Goal: Task Accomplishment & Management: Use online tool/utility

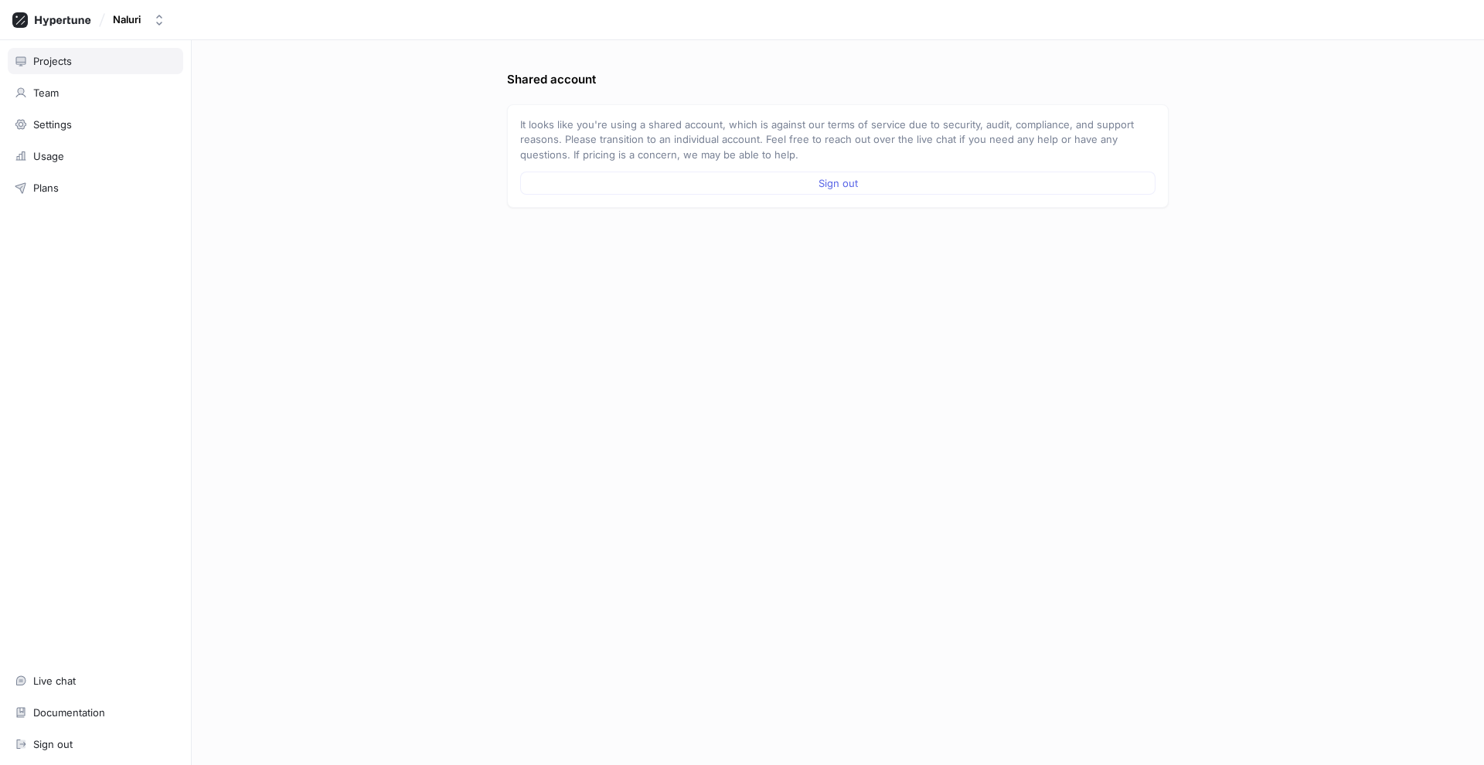
click at [56, 66] on div "Projects" at bounding box center [52, 61] width 39 height 12
click at [72, 87] on div "Team" at bounding box center [95, 93] width 161 height 12
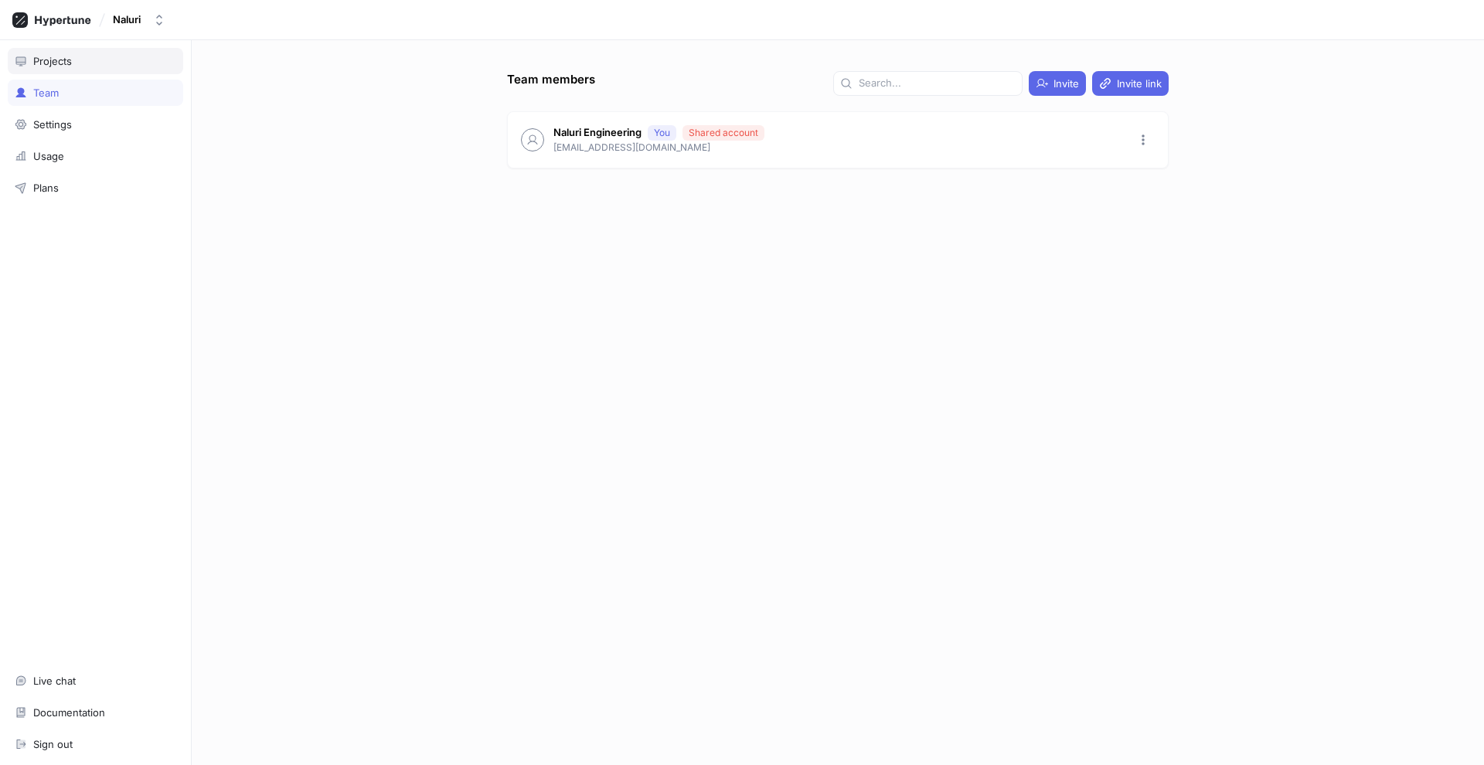
click at [82, 56] on div "Projects" at bounding box center [95, 61] width 161 height 12
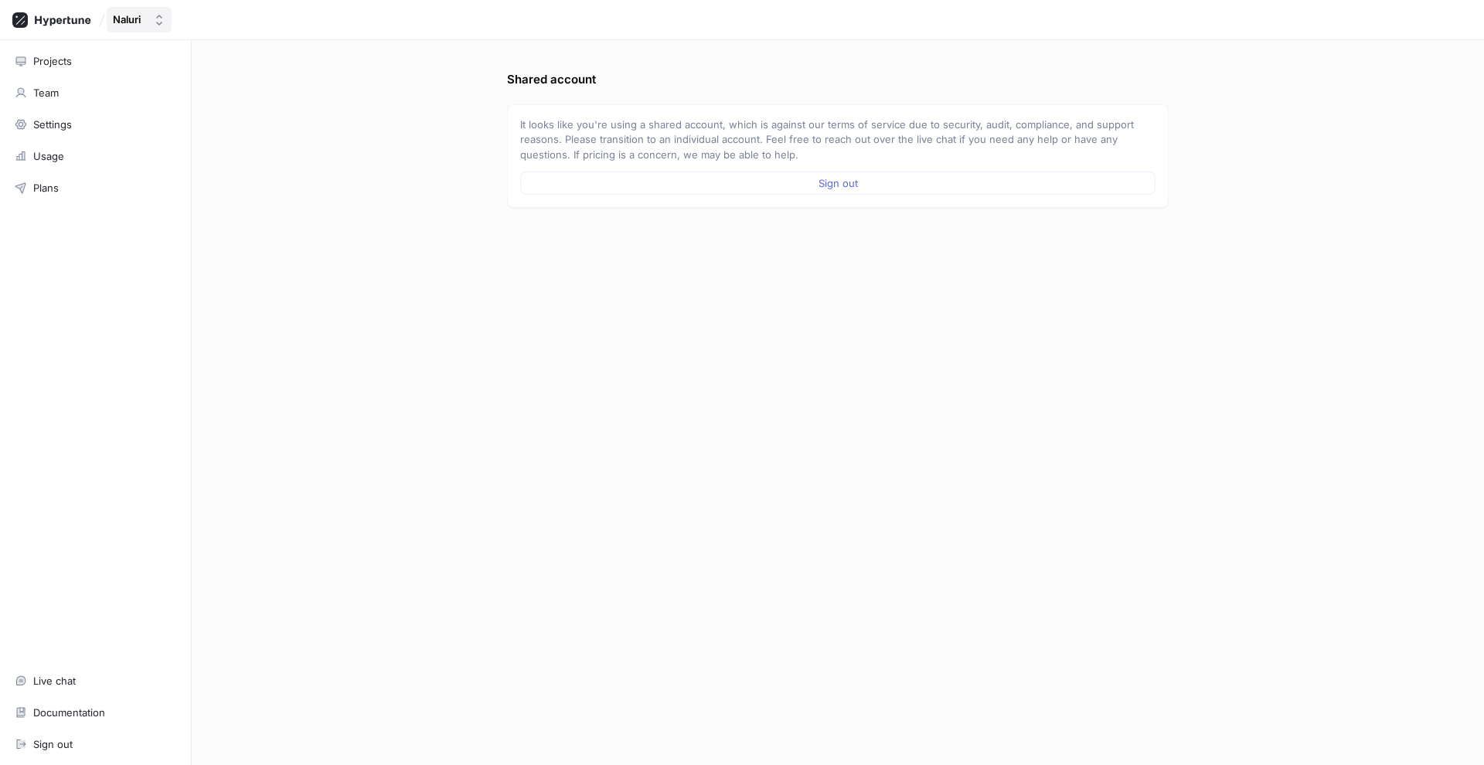
click at [148, 11] on button "Naluri" at bounding box center [139, 19] width 65 height 25
click at [178, 97] on div "Naluri" at bounding box center [201, 106] width 182 height 28
click at [604, 126] on p "It looks like you're using a shared account, which is against our terms of serv…" at bounding box center [837, 140] width 635 height 46
click at [44, 100] on div "Team" at bounding box center [95, 93] width 175 height 26
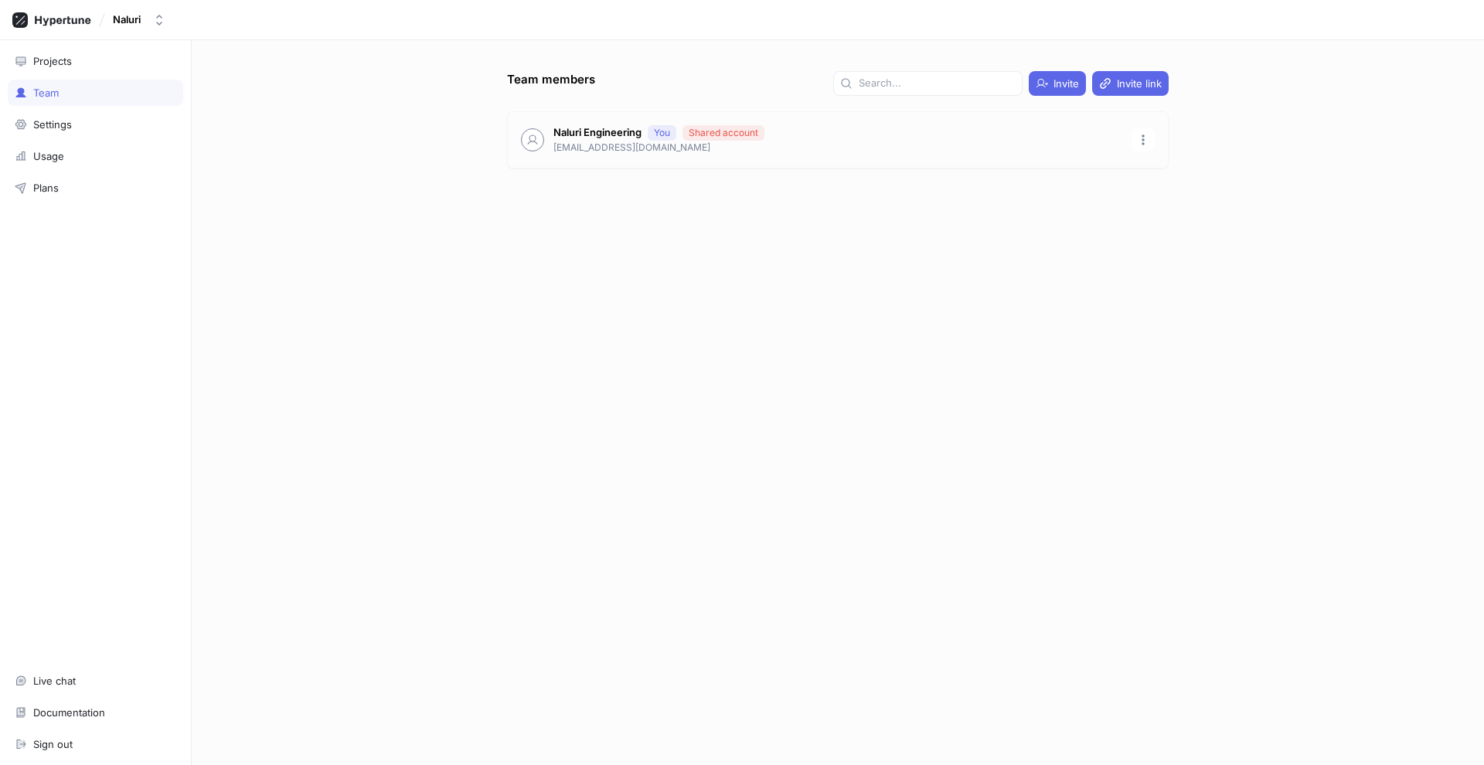
click at [594, 136] on p "Naluri Engineering" at bounding box center [597, 132] width 88 height 15
click at [104, 127] on div "Settings" at bounding box center [95, 124] width 161 height 12
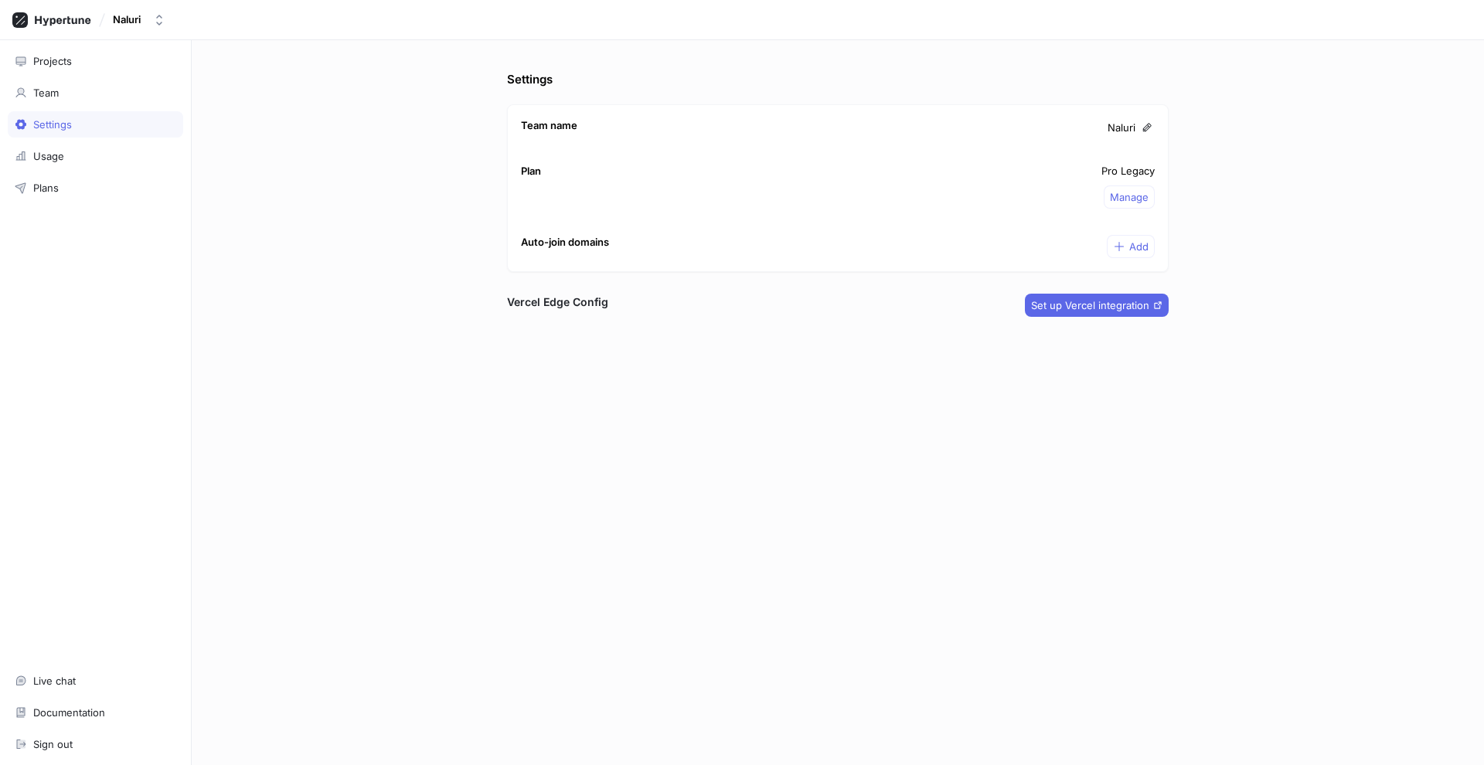
click at [76, 75] on div "Projects Team Settings Usage Plans Live chat Documentation Sign out" at bounding box center [96, 402] width 192 height 725
click at [59, 80] on div "Team" at bounding box center [95, 93] width 175 height 26
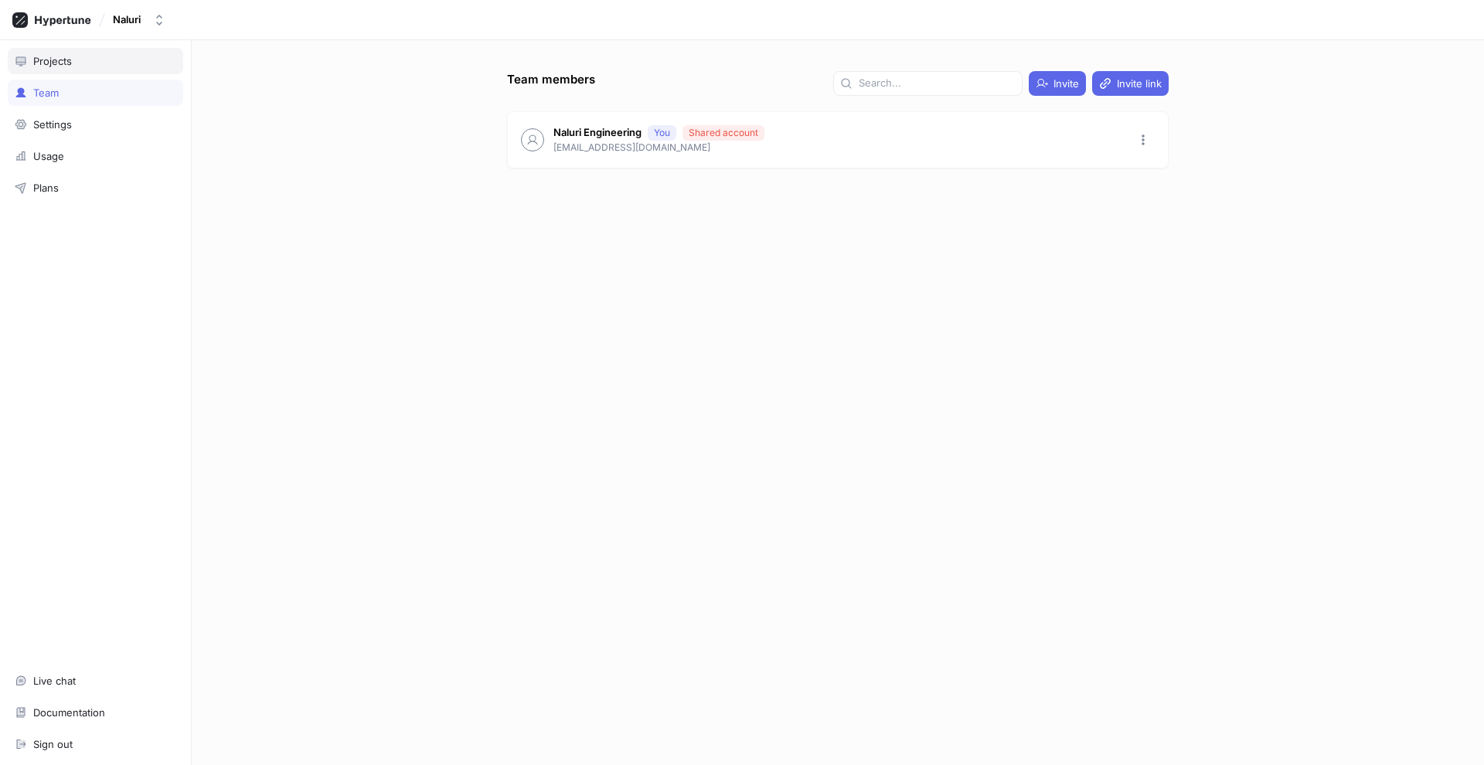
click at [60, 59] on div "Projects" at bounding box center [52, 61] width 39 height 12
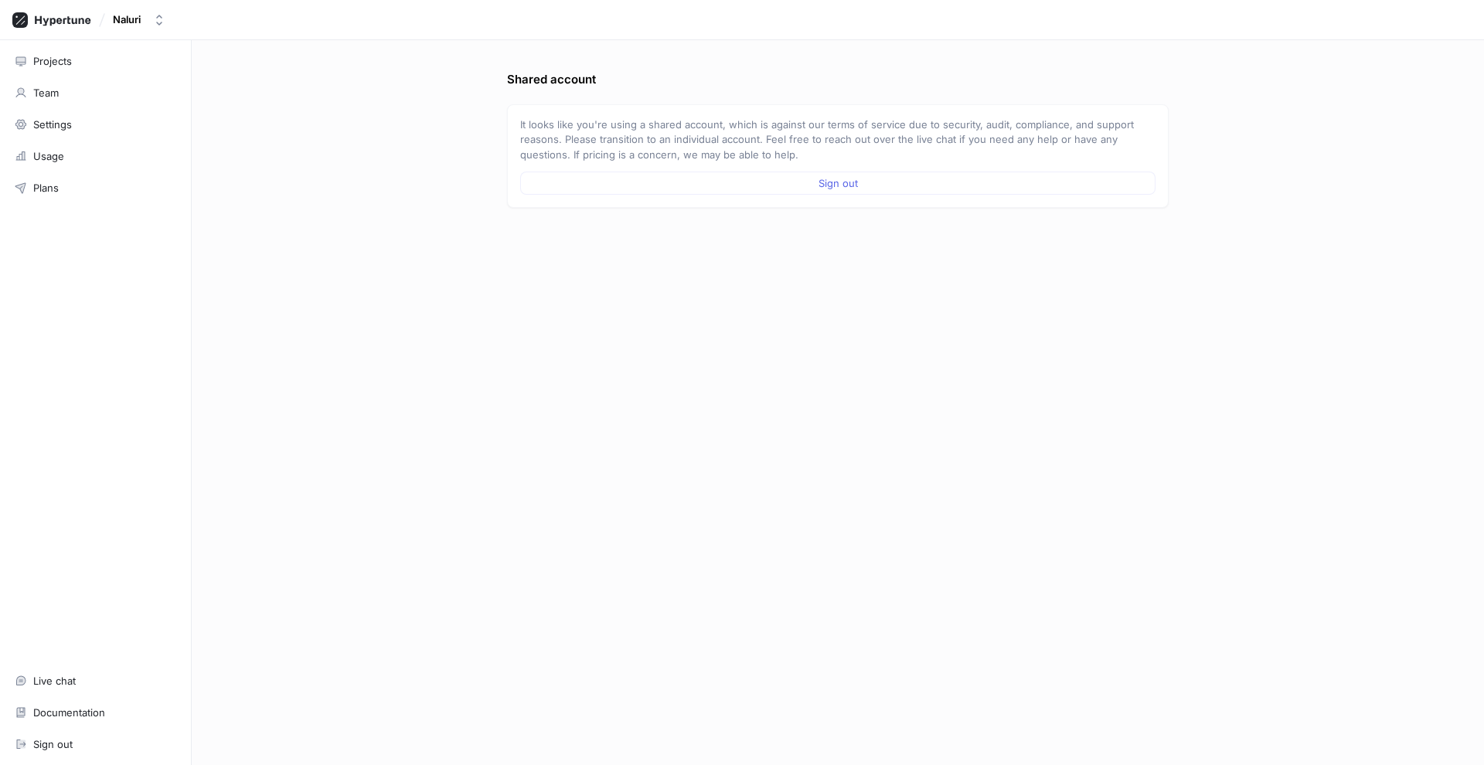
click at [881, 134] on p "It looks like you're using a shared account, which is against our terms of serv…" at bounding box center [837, 140] width 635 height 46
click at [812, 176] on button "Sign out" at bounding box center [837, 183] width 635 height 23
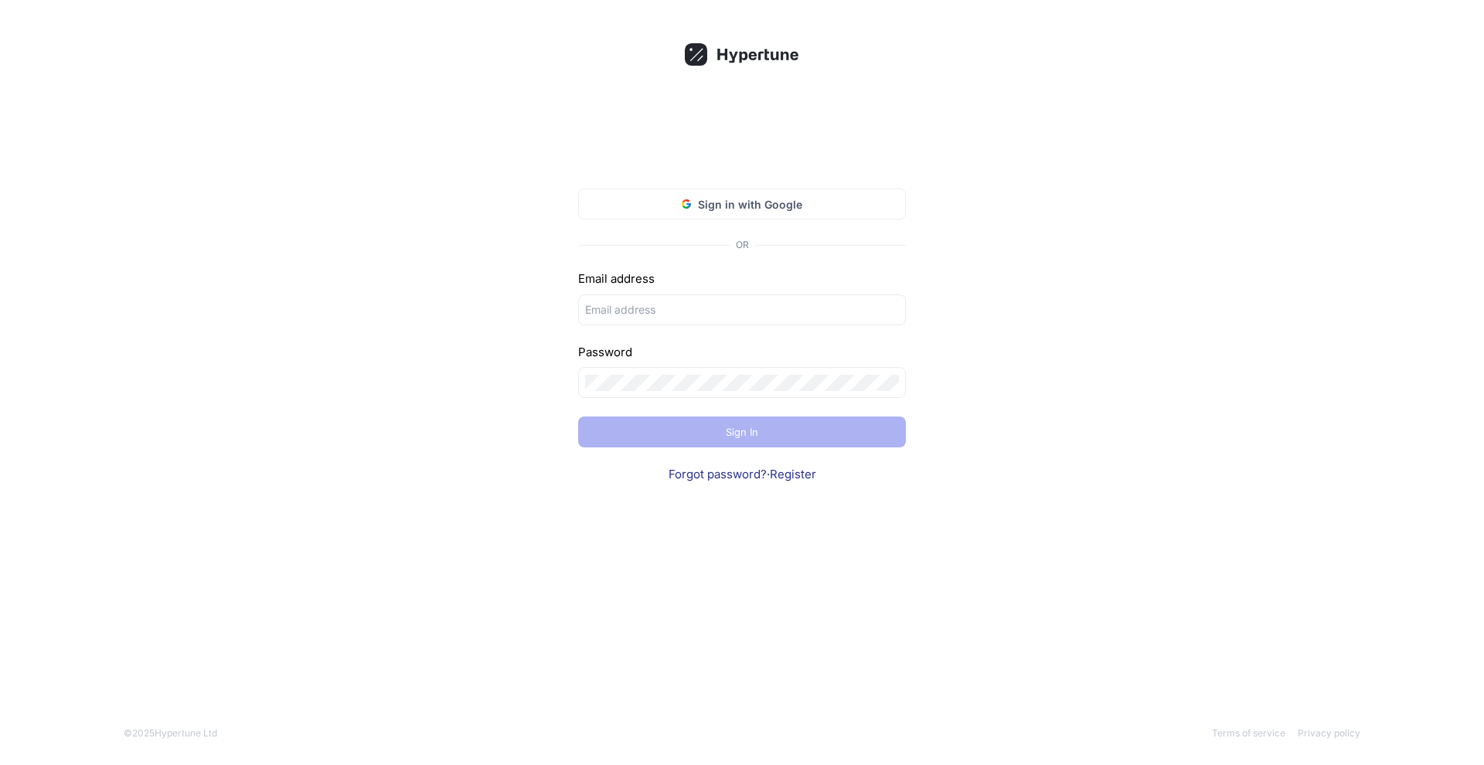
type input "[EMAIL_ADDRESS][DOMAIN_NAME]"
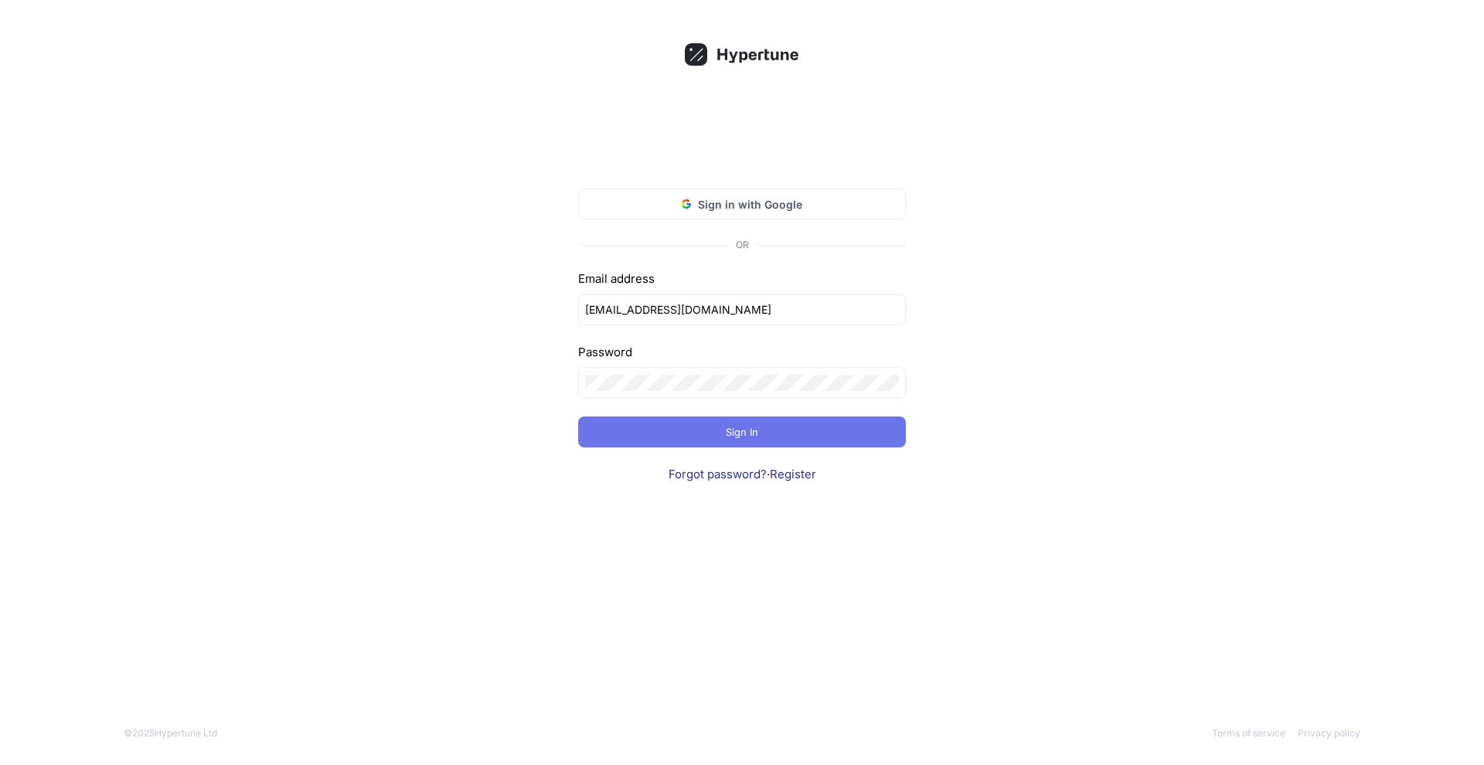
click at [714, 432] on button "Sign In" at bounding box center [742, 431] width 328 height 31
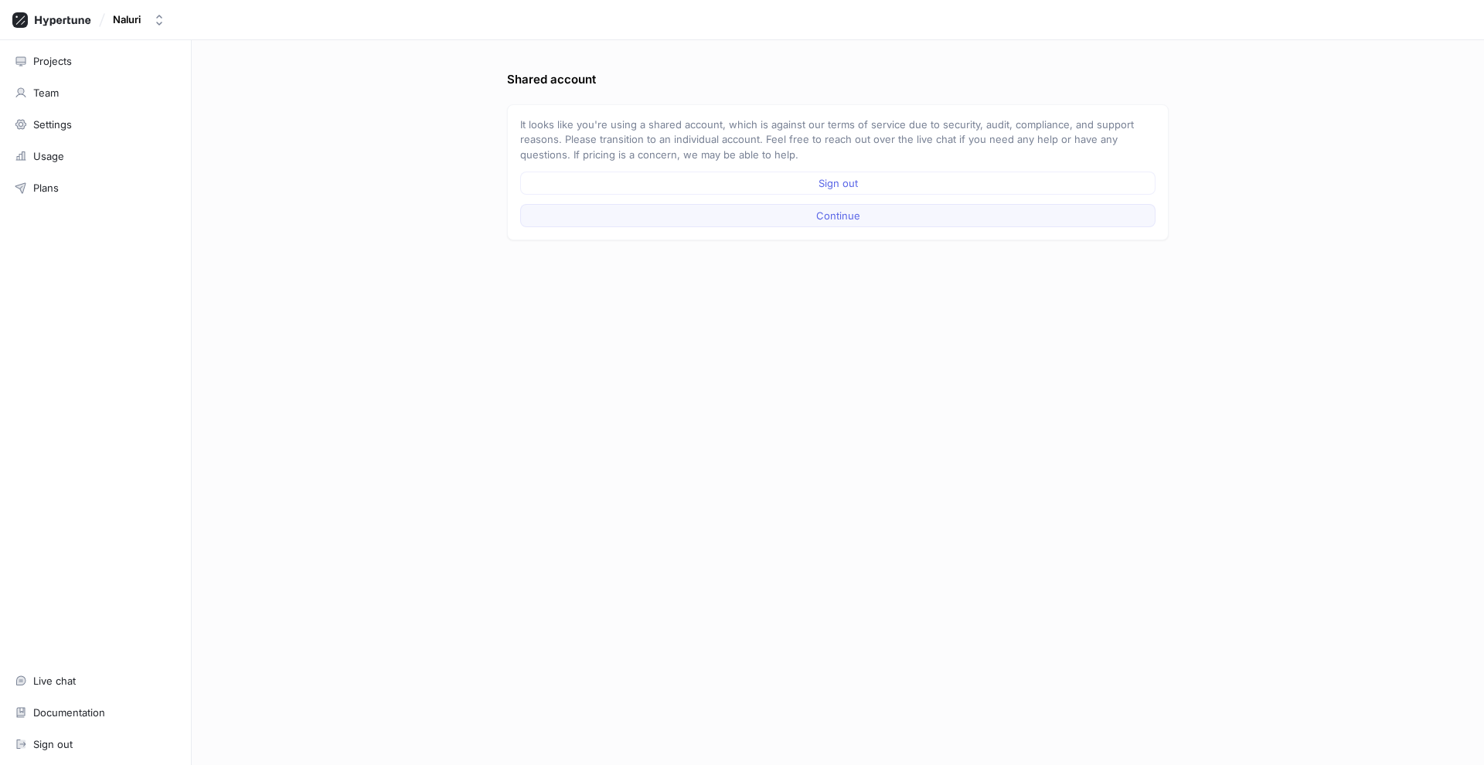
click at [818, 215] on span "Continue" at bounding box center [838, 215] width 44 height 9
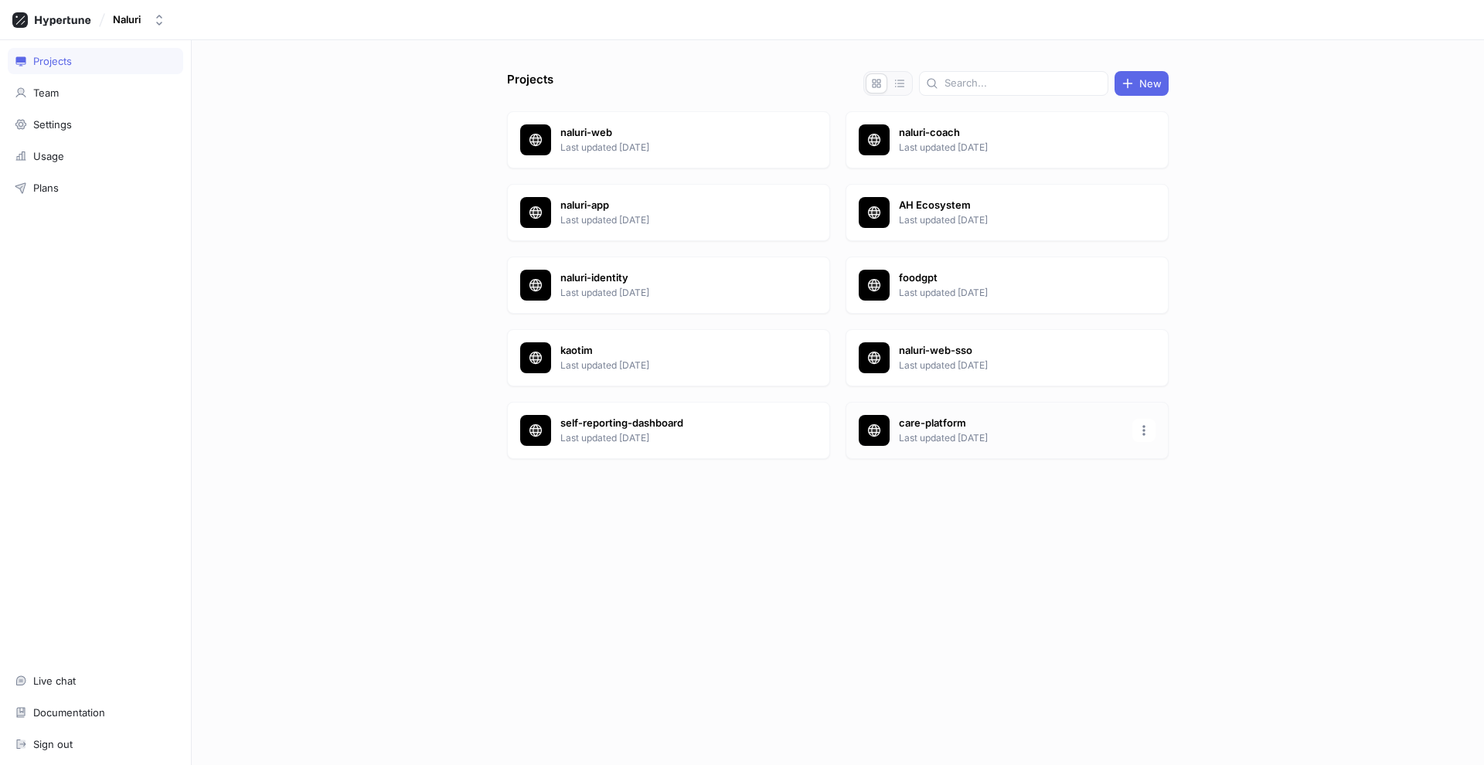
click at [960, 427] on p "care-platform" at bounding box center [1011, 423] width 224 height 15
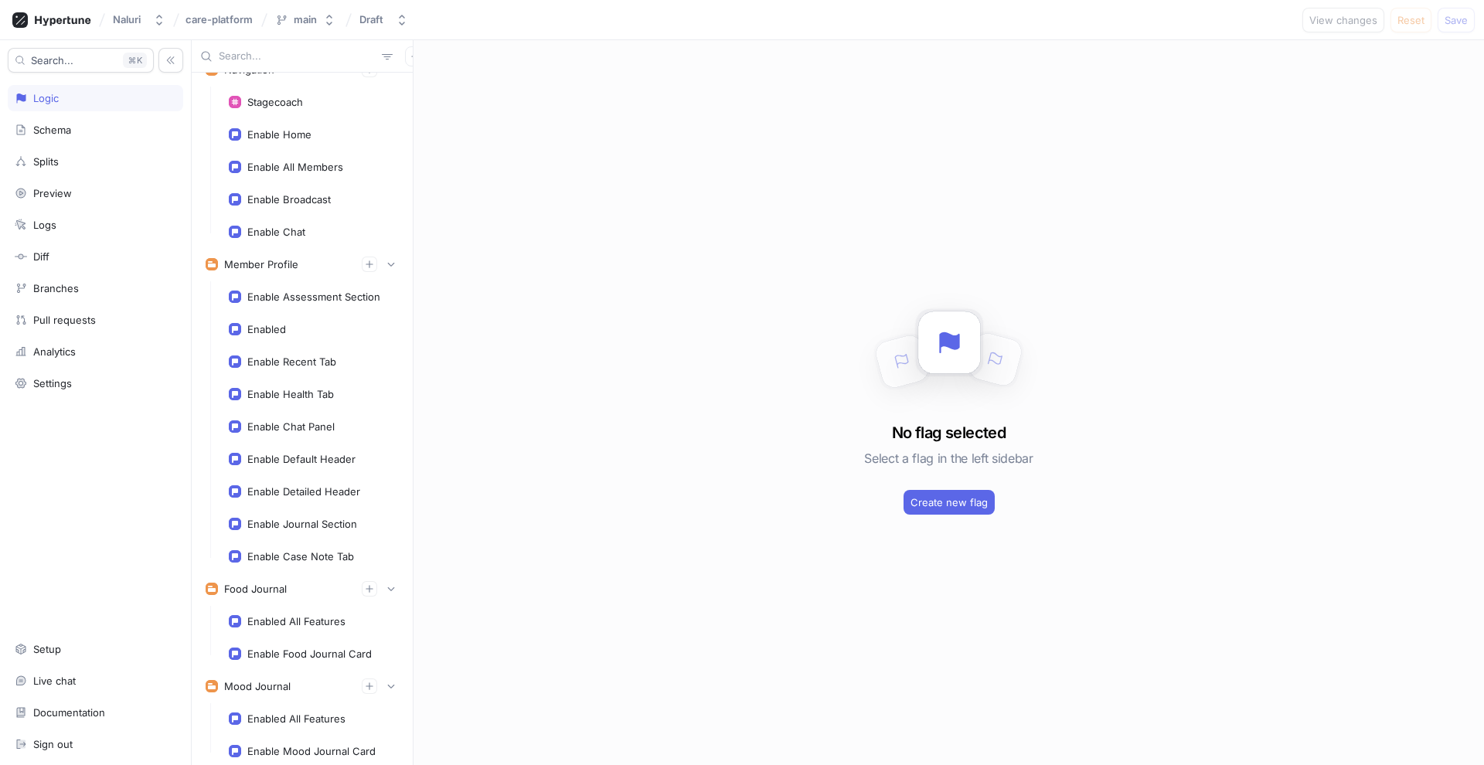
scroll to position [573, 0]
click at [315, 270] on div "Member Profile" at bounding box center [302, 264] width 193 height 15
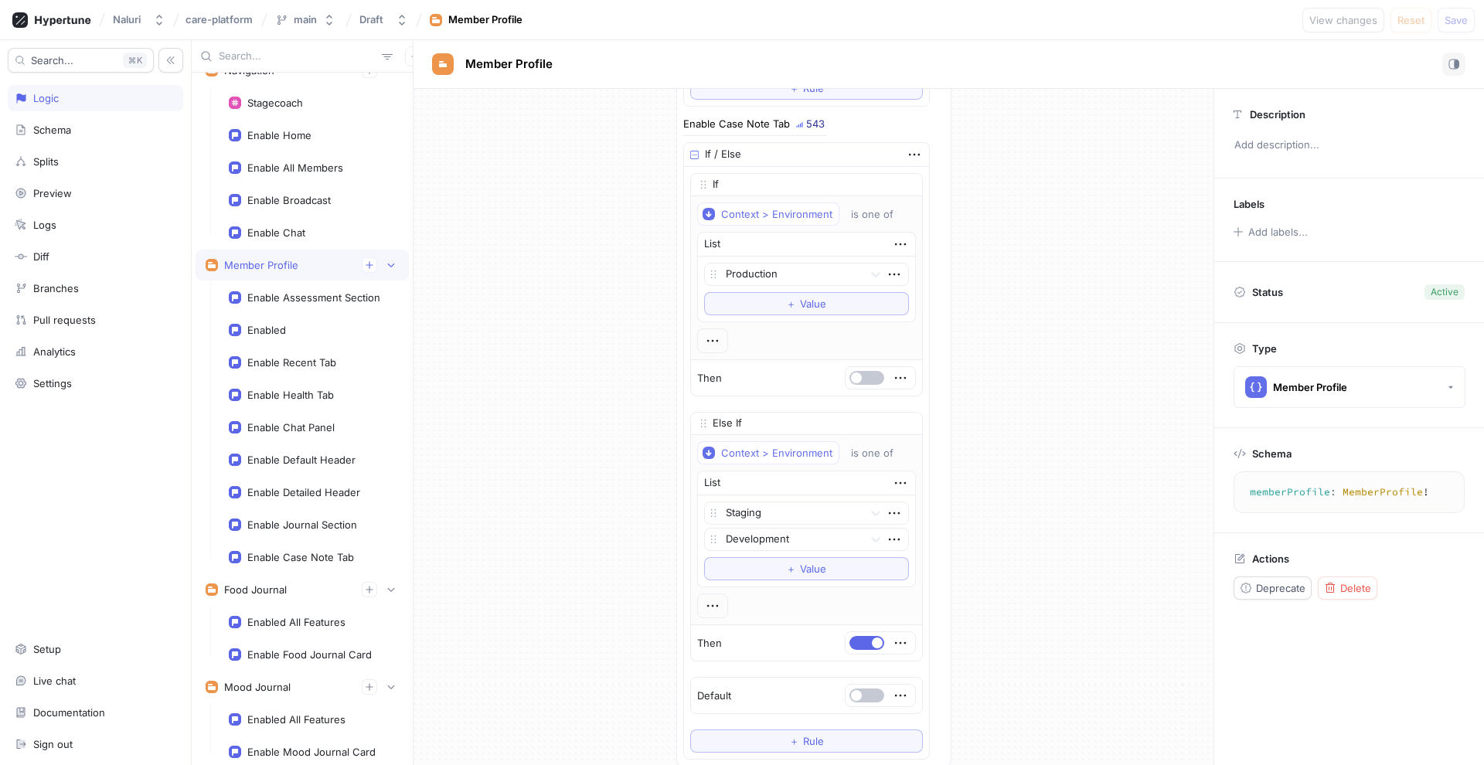
scroll to position [5448, 0]
click at [365, 267] on icon "button" at bounding box center [369, 264] width 9 height 9
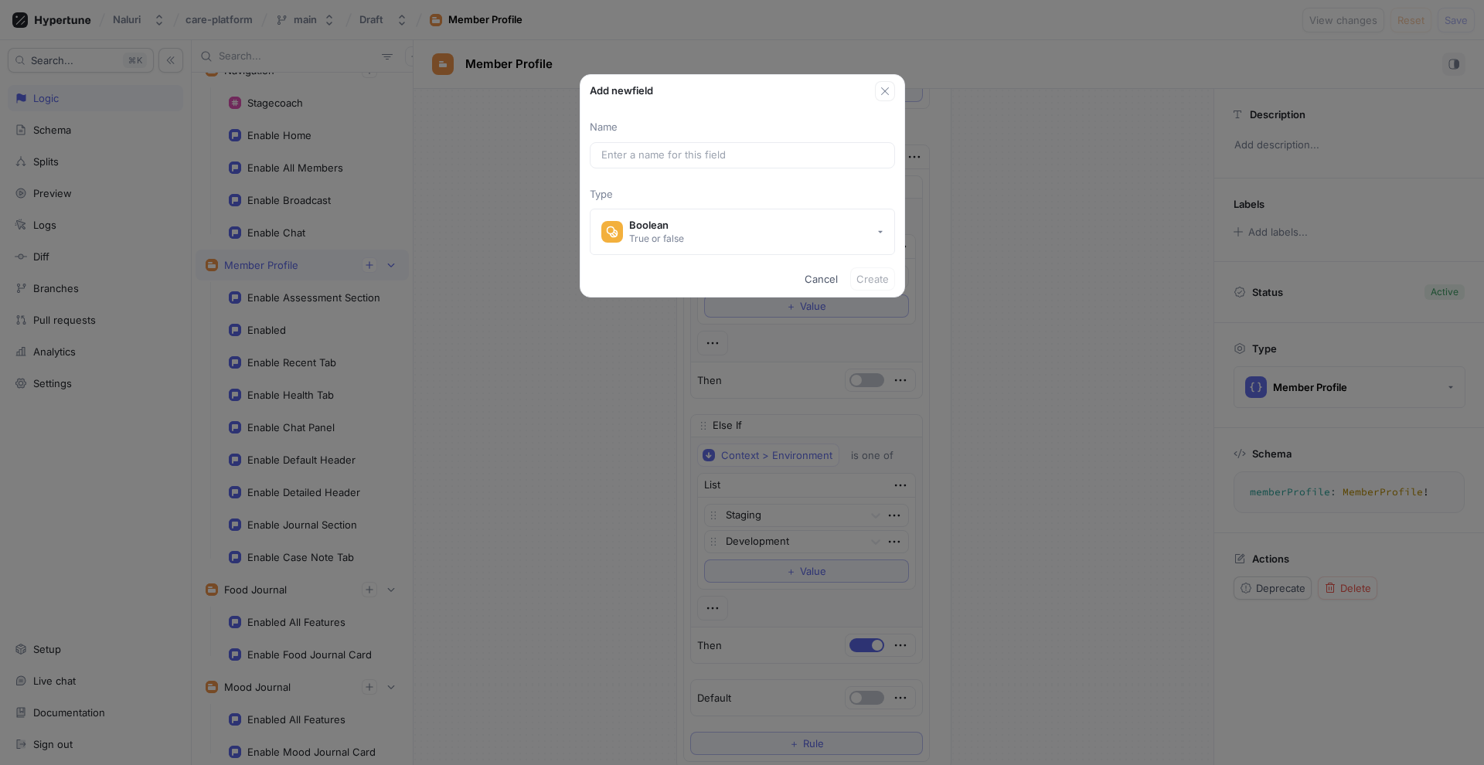
click at [467, 370] on div "Add new field Name Type Boolean True or false Cancel Create" at bounding box center [742, 382] width 1484 height 765
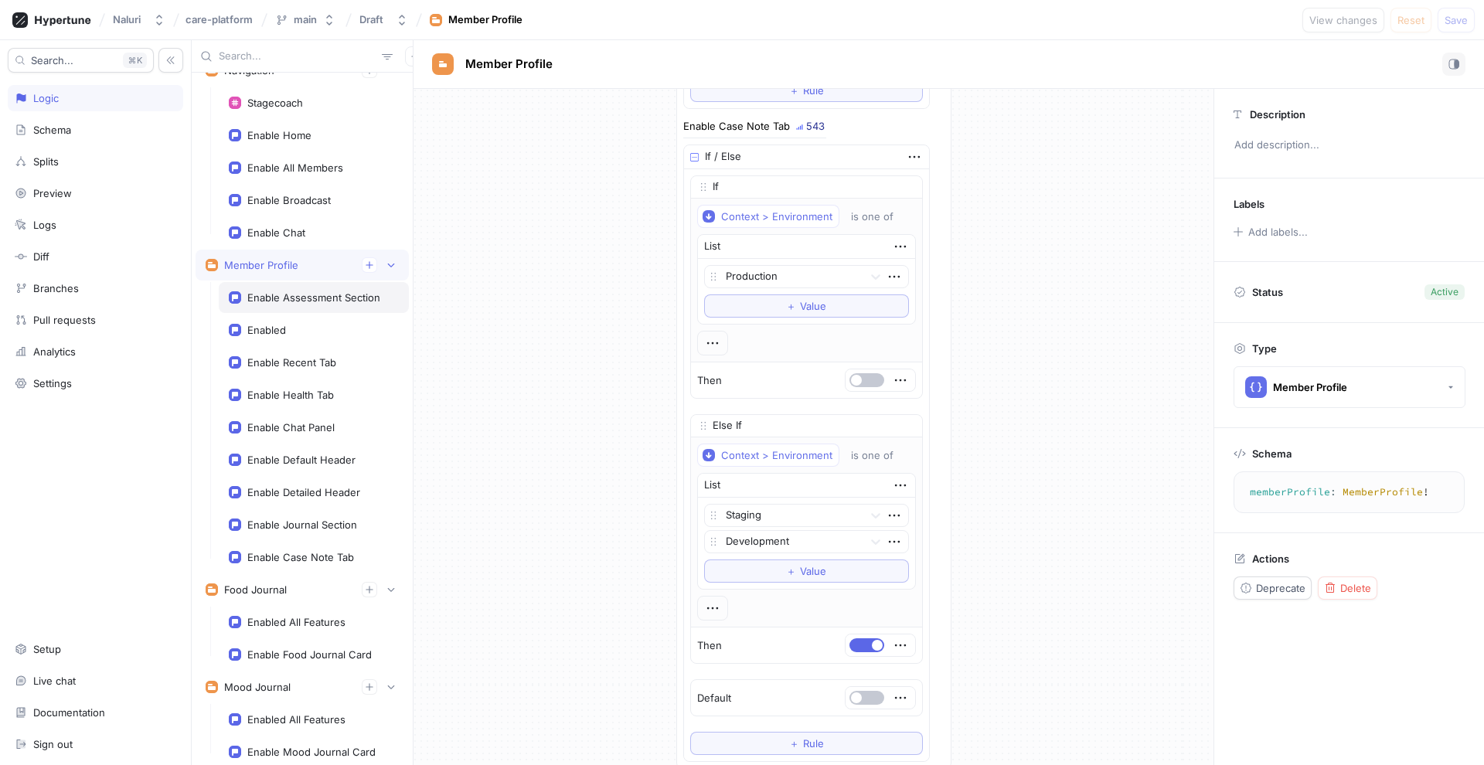
click at [346, 299] on div "Enable Assessment Section" at bounding box center [313, 297] width 133 height 12
type textarea "enableAssessmentSection: Boolean!"
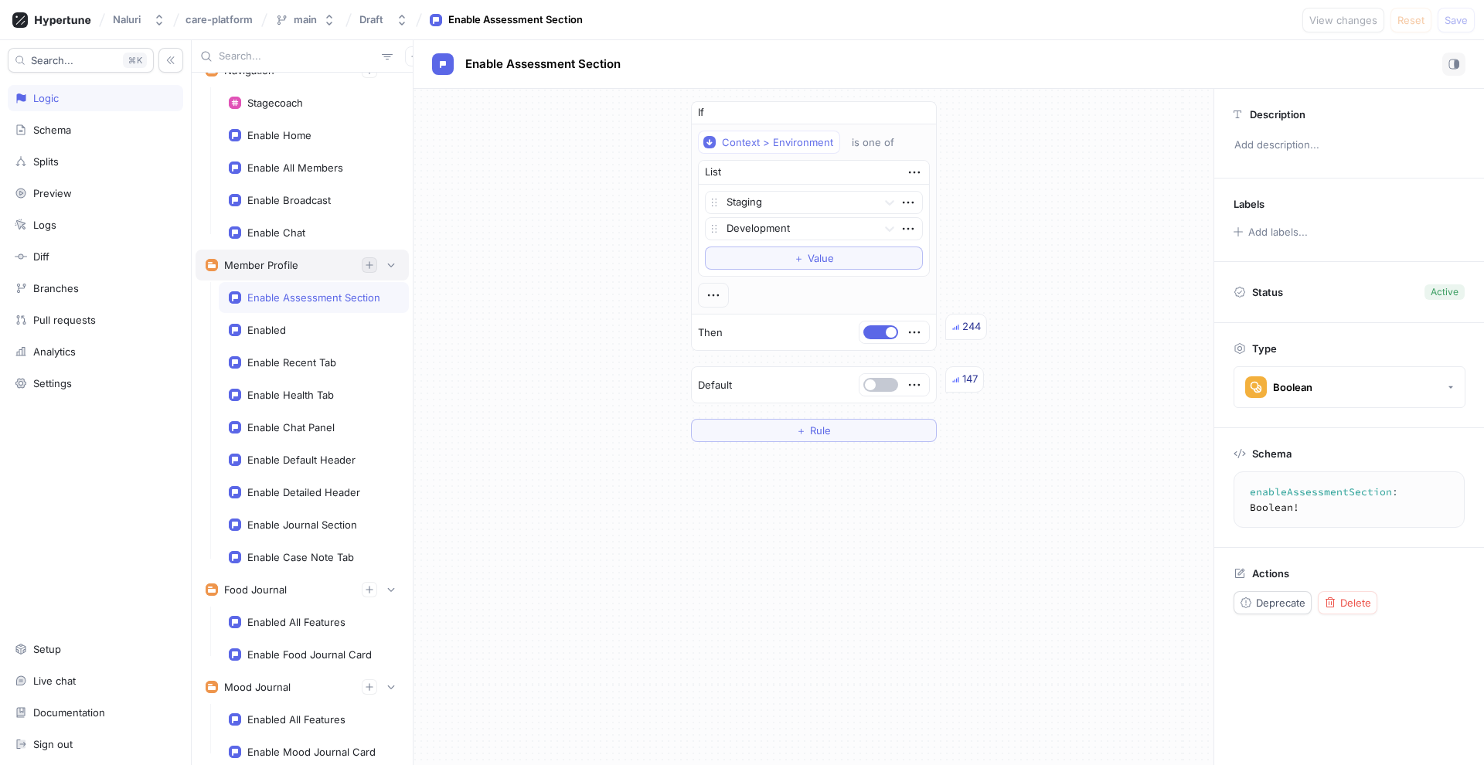
click at [370, 266] on icon "button" at bounding box center [369, 264] width 9 height 9
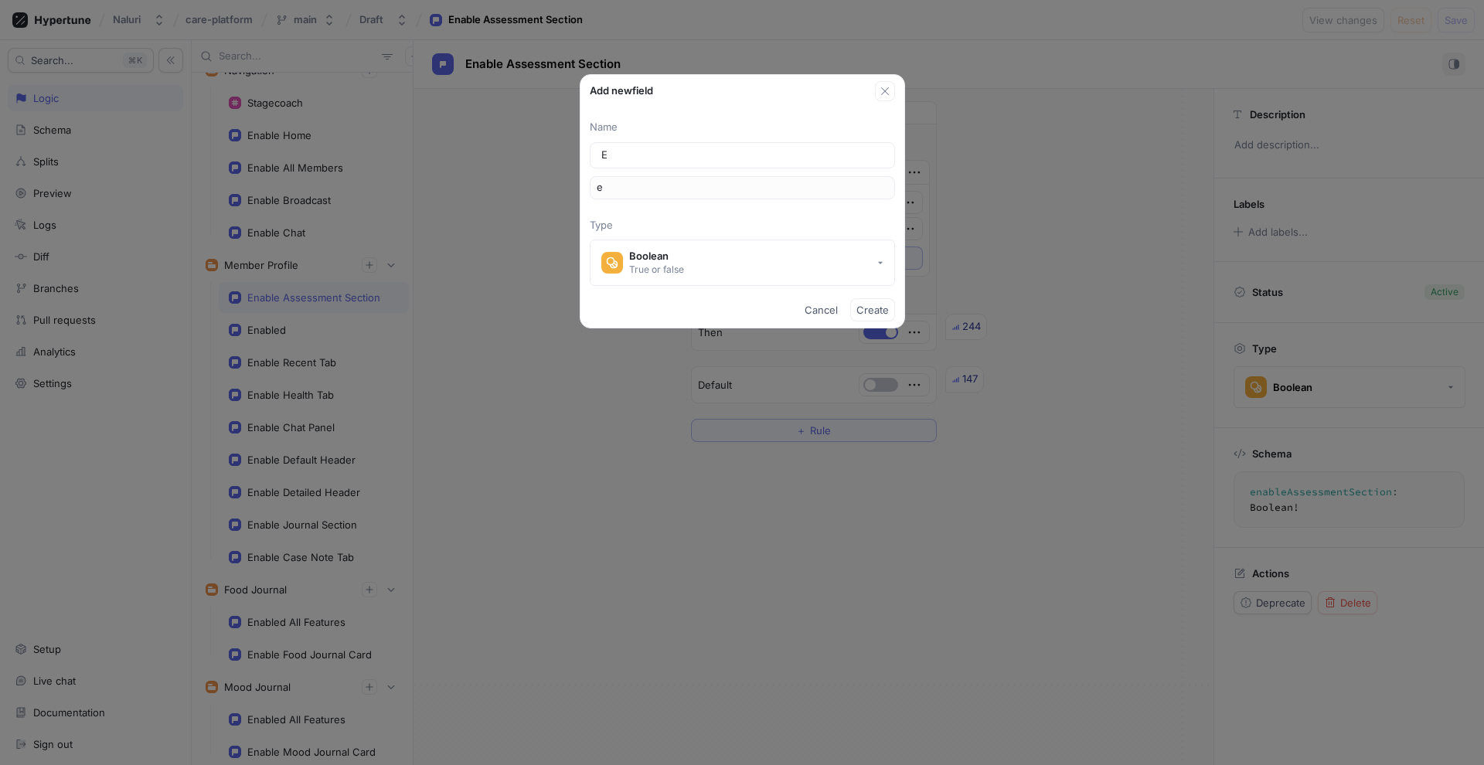
type input "En"
type input "en"
type input "Ena"
type input "ena"
type input "Enab"
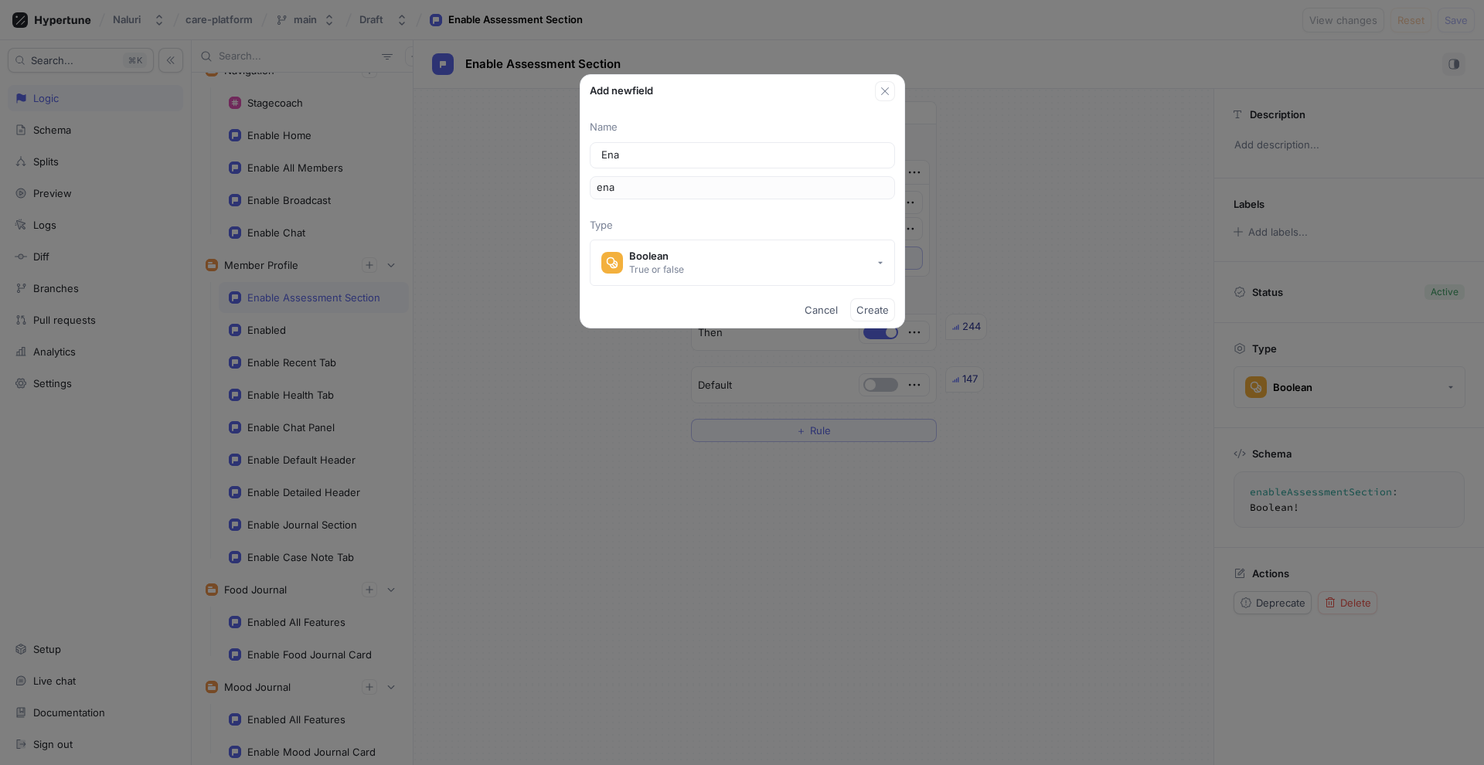
type input "enab"
type input "Enabl"
type input "enabl"
type input "Enable"
type input "enable"
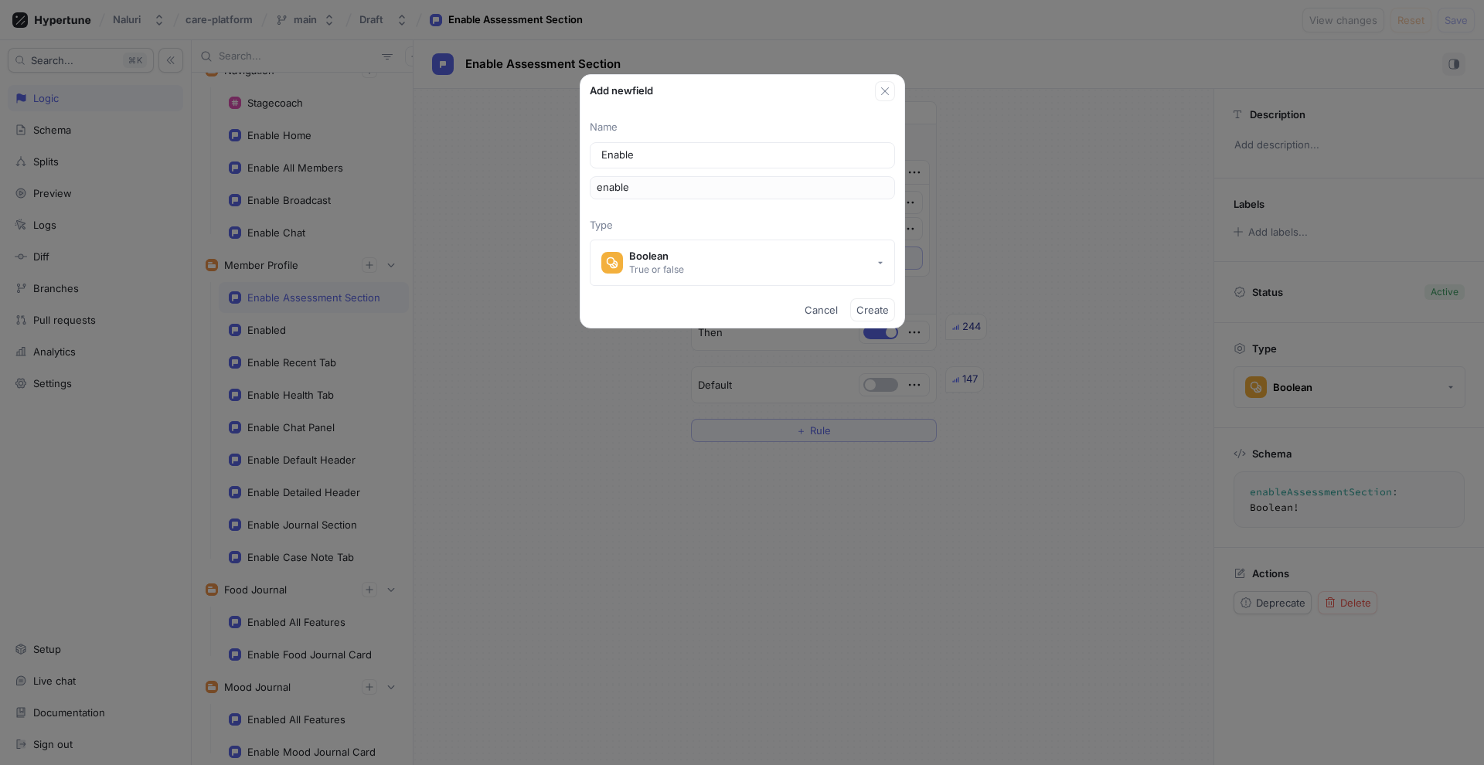
type input "Enable C"
type input "enableC"
type input "Enable Cl"
type input "enableCl"
type input "Enable Cli"
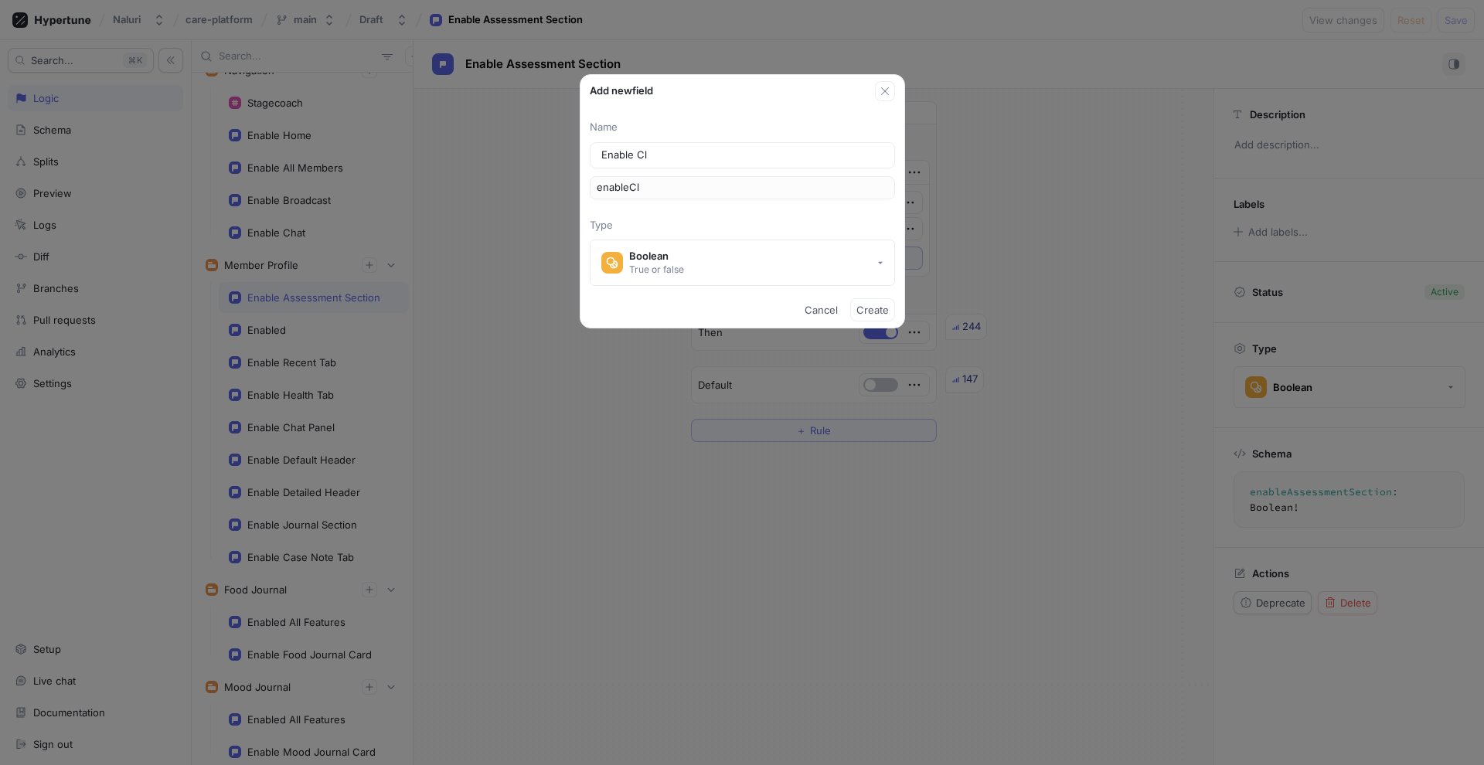
type input "enableCli"
type input "Enable Clin"
type input "enableClin"
type input "Enable Clini"
type input "enableClini"
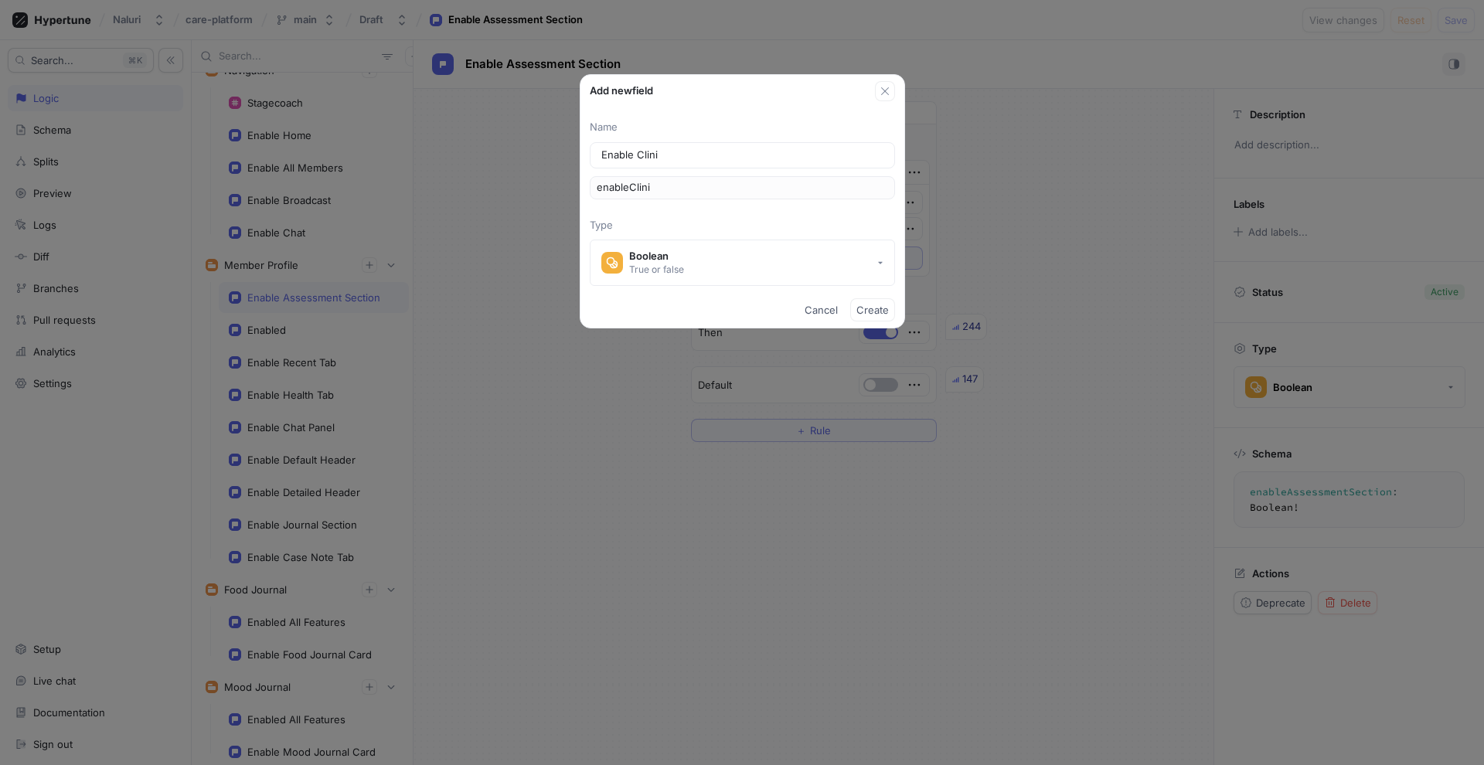
type input "Enable Clinic"
type input "enableClinic"
type input "Enable Clinica"
type input "enableClinica"
type input "Enable Clinical"
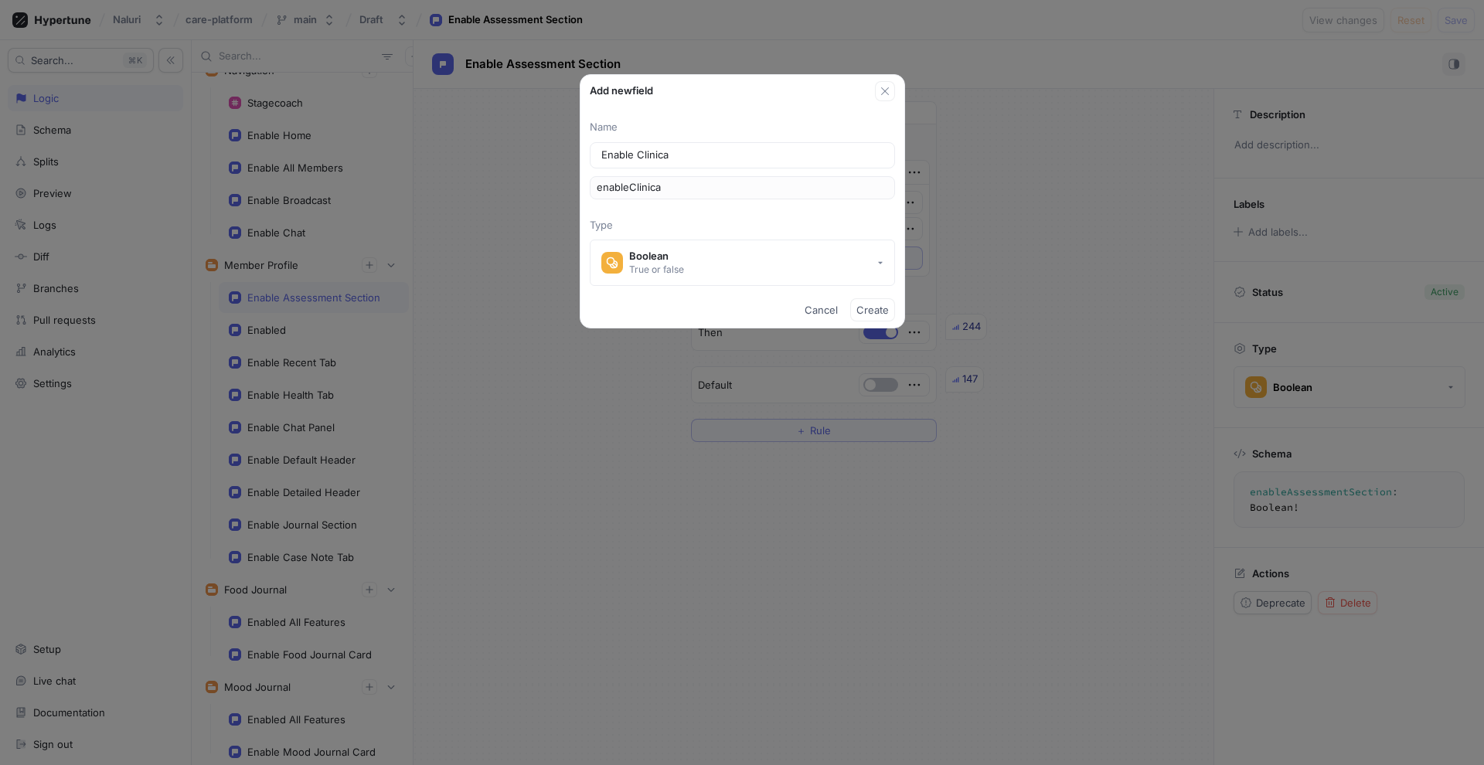
type input "enableClinical"
type input "Enable Clinical D"
type input "enableClinicalD"
type input "Enable Clinical Do"
type input "enableClinicalDo"
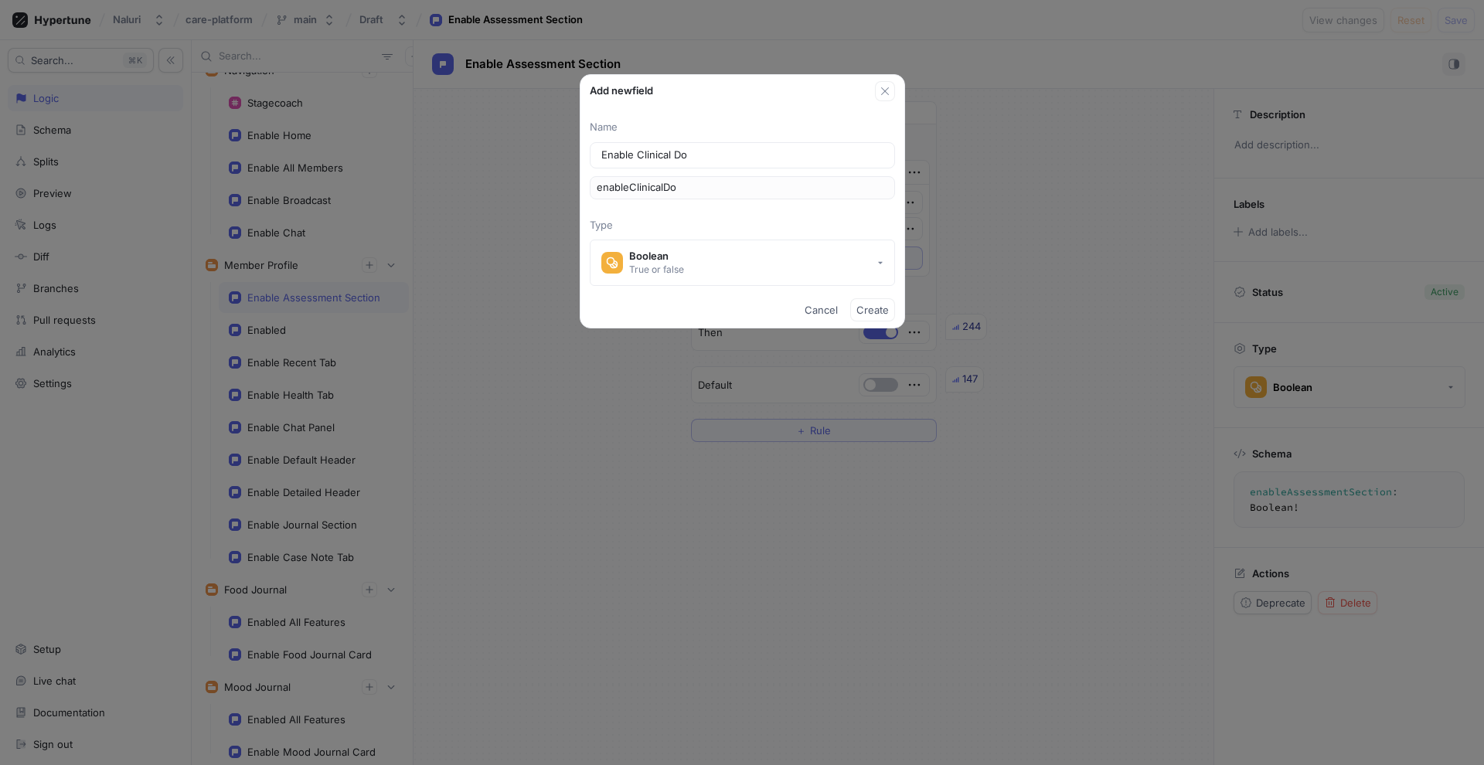
type input "Enable Clinical Dom"
type input "enableClinicalDom"
type input "Enable Clinical Do"
type input "enableClinicalDo"
type input "Enable Clinical Doc"
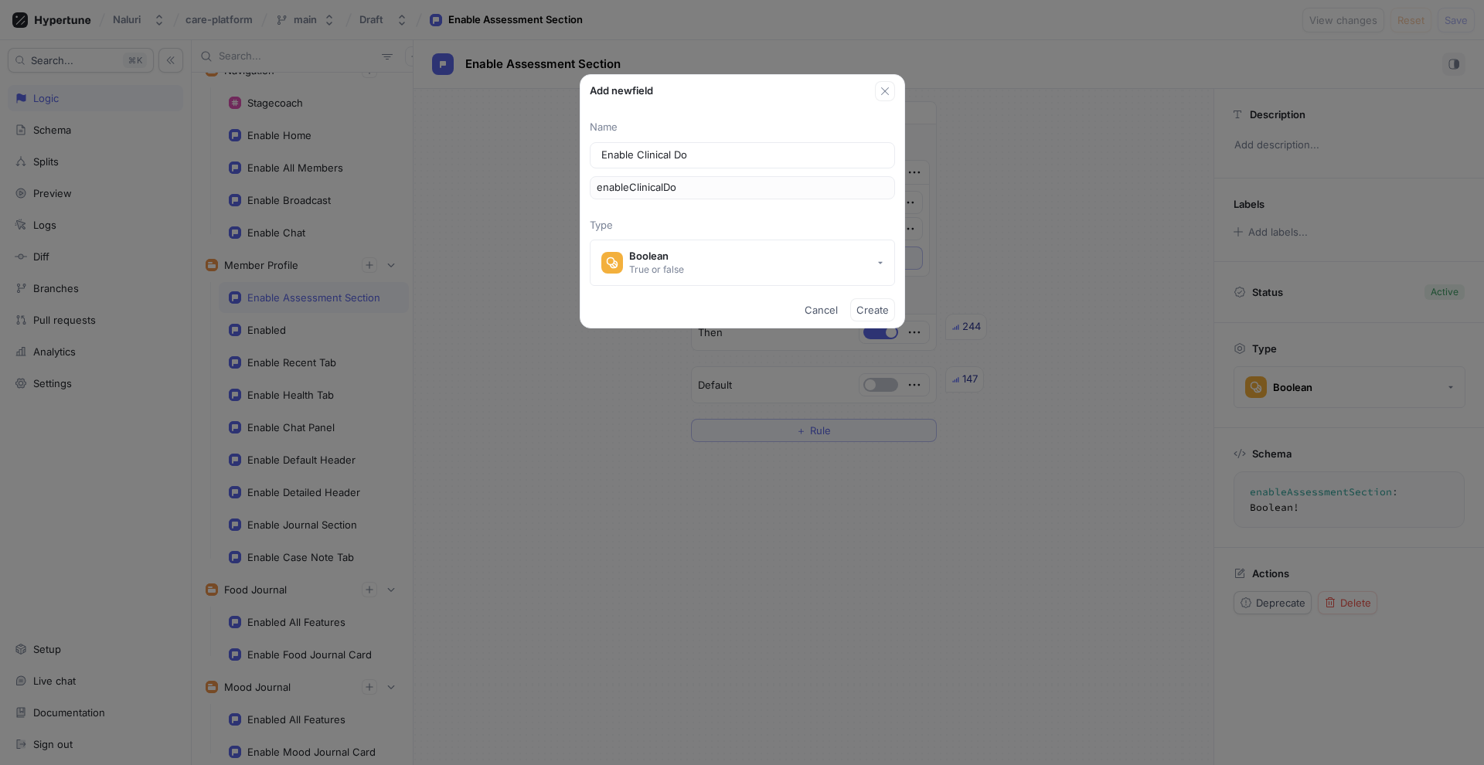
type input "enableClinicalDoc"
type input "Enable Clinical Docu"
type input "enableClinicalDocu"
type input "Enable Clinical Docum"
type input "enableClinicalDocum"
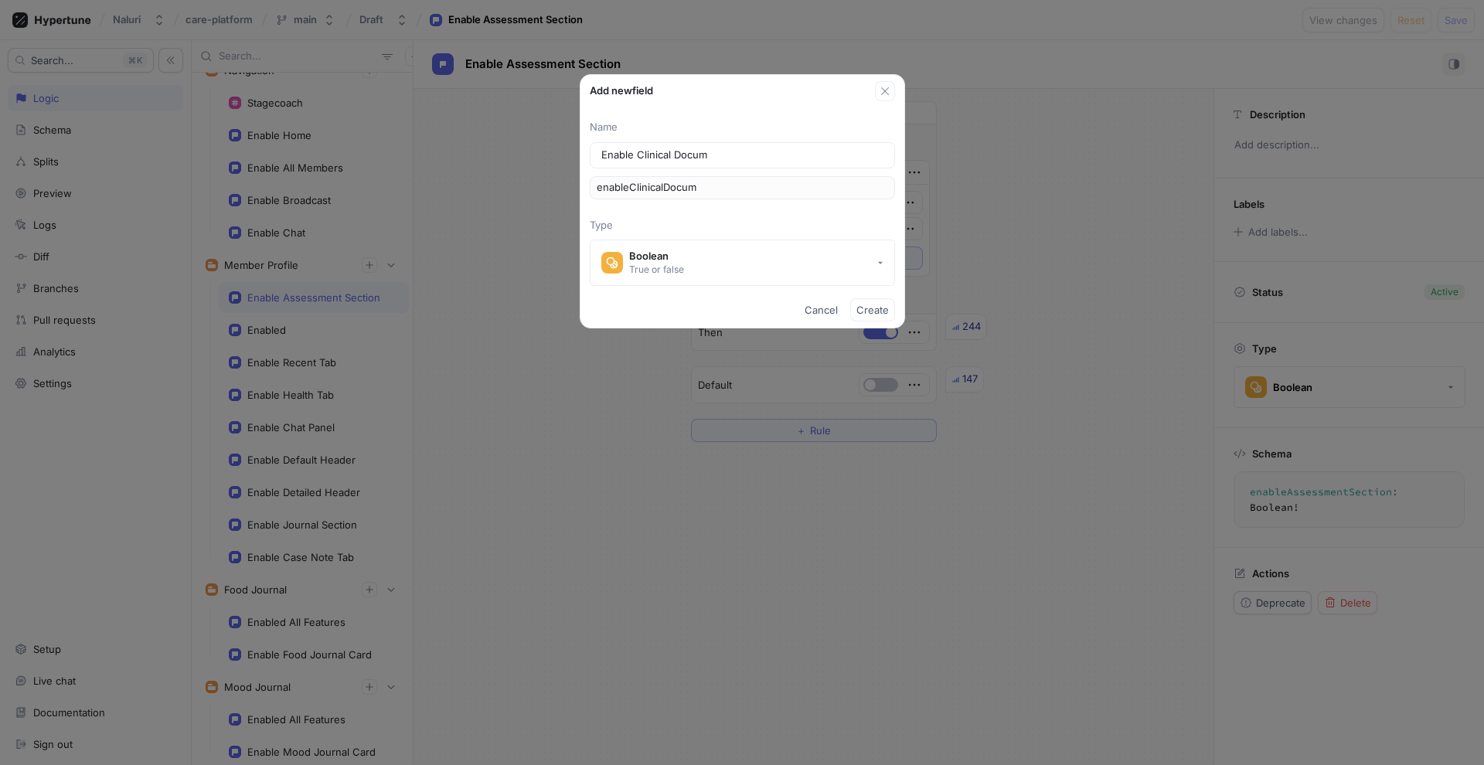
type input "Enable Clinical Docume"
type input "enableClinicalDocume"
type input "Enable Clinical Documen"
type input "enableClinicalDocumen"
type input "Enable Clinical Document"
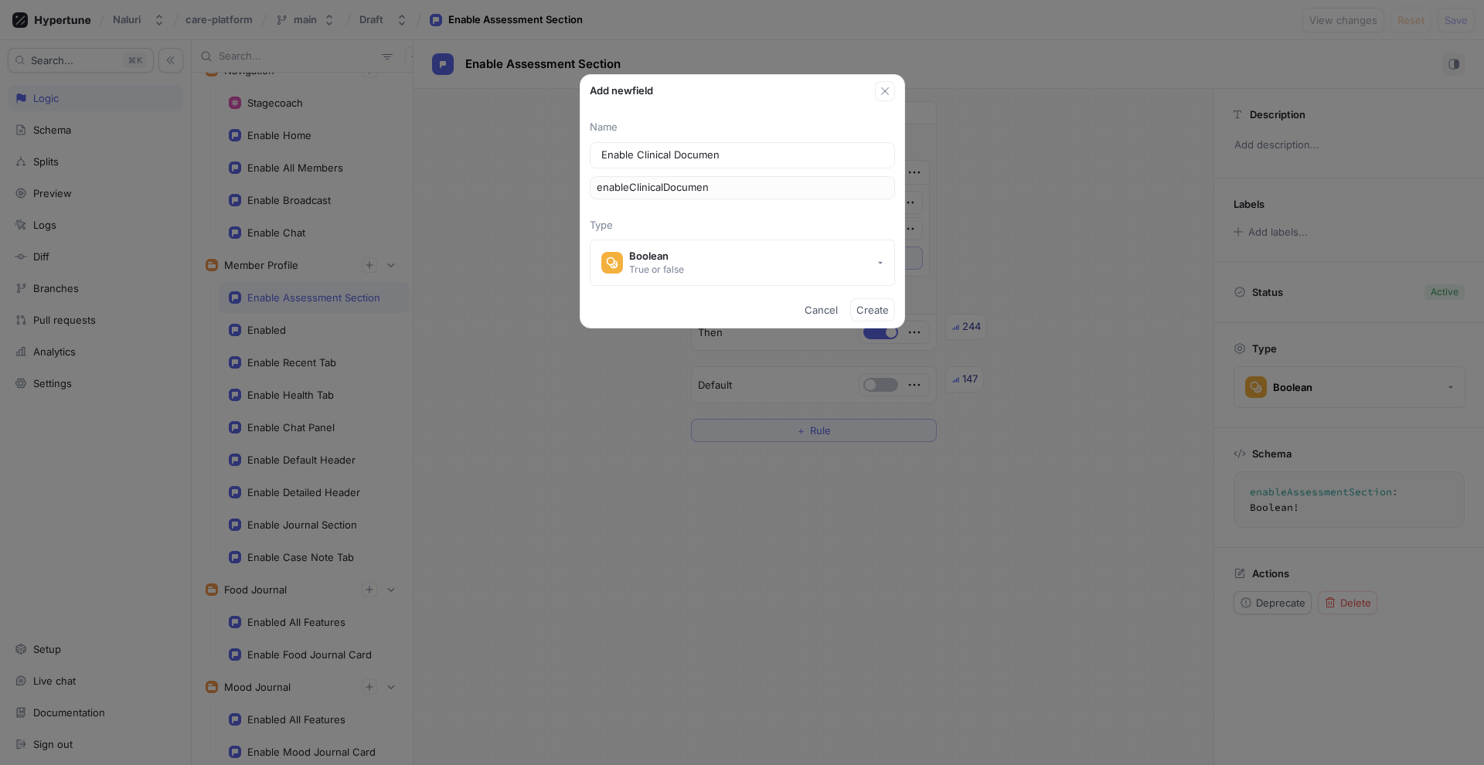
type input "enableClinicalDocument"
type input "Enable Clinical Document S"
type input "enableClinicalDocumentS"
type input "Enable Clinical Document Se"
type input "enableClinicalDocumentSe"
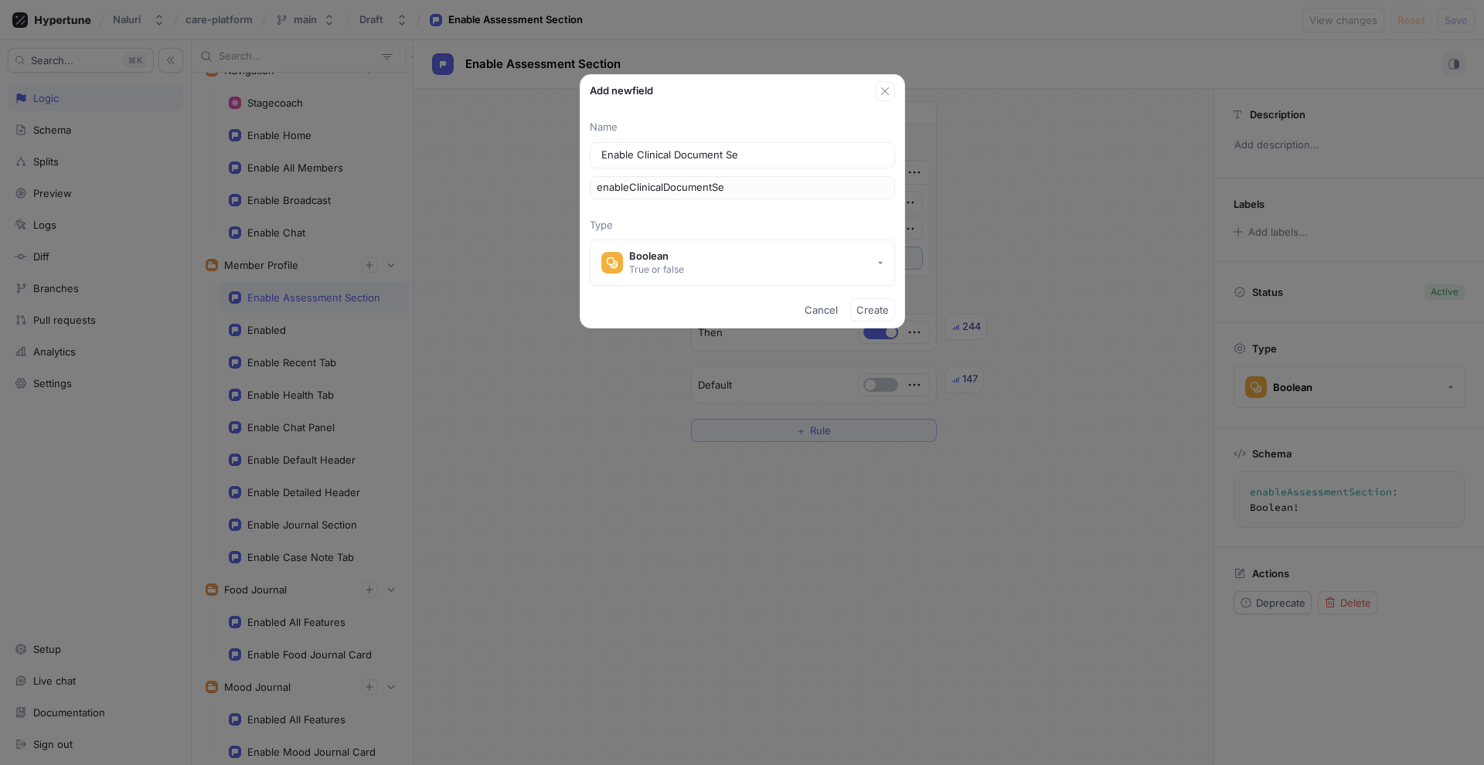
type input "Enable Clinical Document Sec"
type input "enableClinicalDocumentSec"
type input "Enable Clinical Document Sect"
type input "enableClinicalDocumentSect"
type input "Enable Clinical Document Secti"
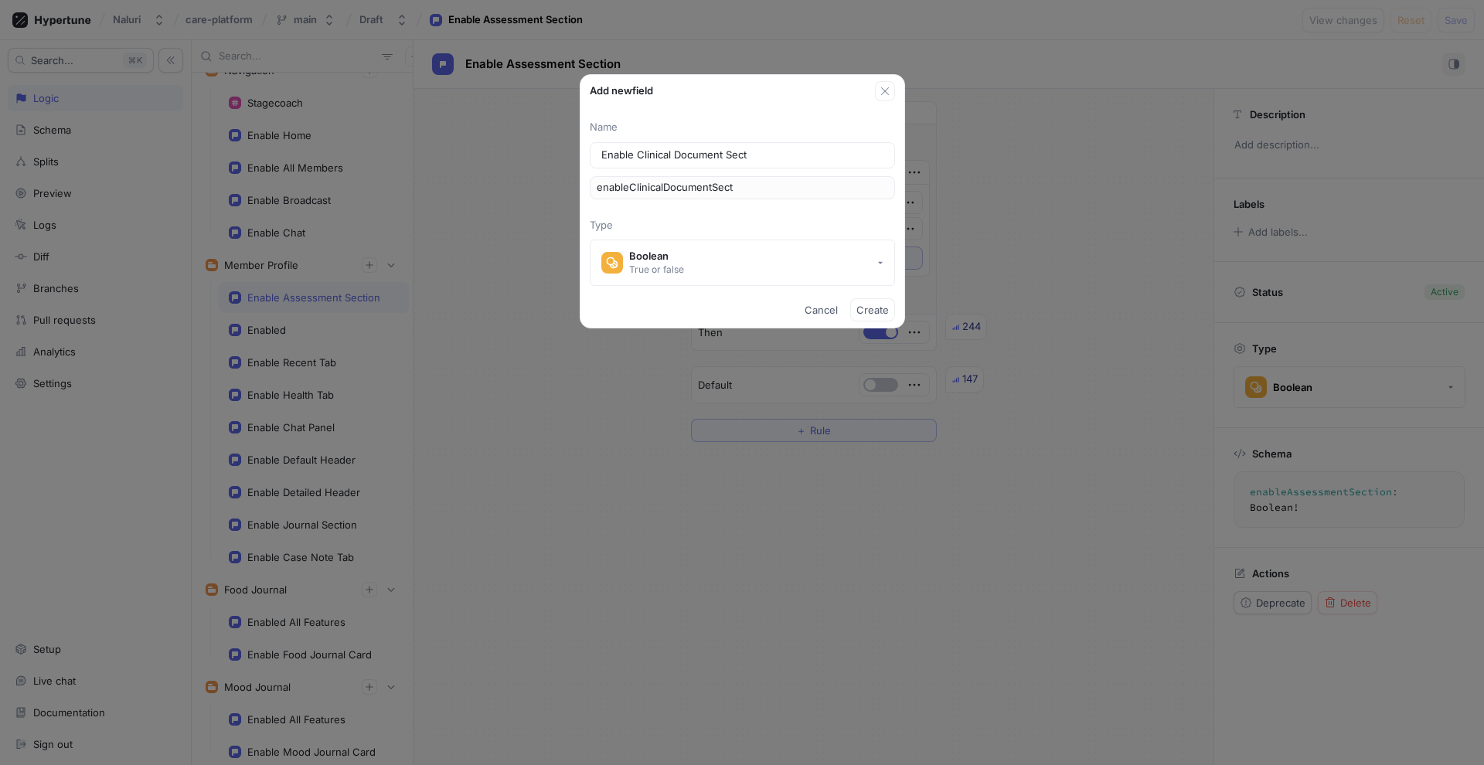
type input "enableClinicalDocumentSecti"
type input "Enable Clinical Document Sectio"
type input "enableClinicalDocumentSectio"
type input "Enable Clinical Document Sectios"
type input "enableClinicalDocumentSectios"
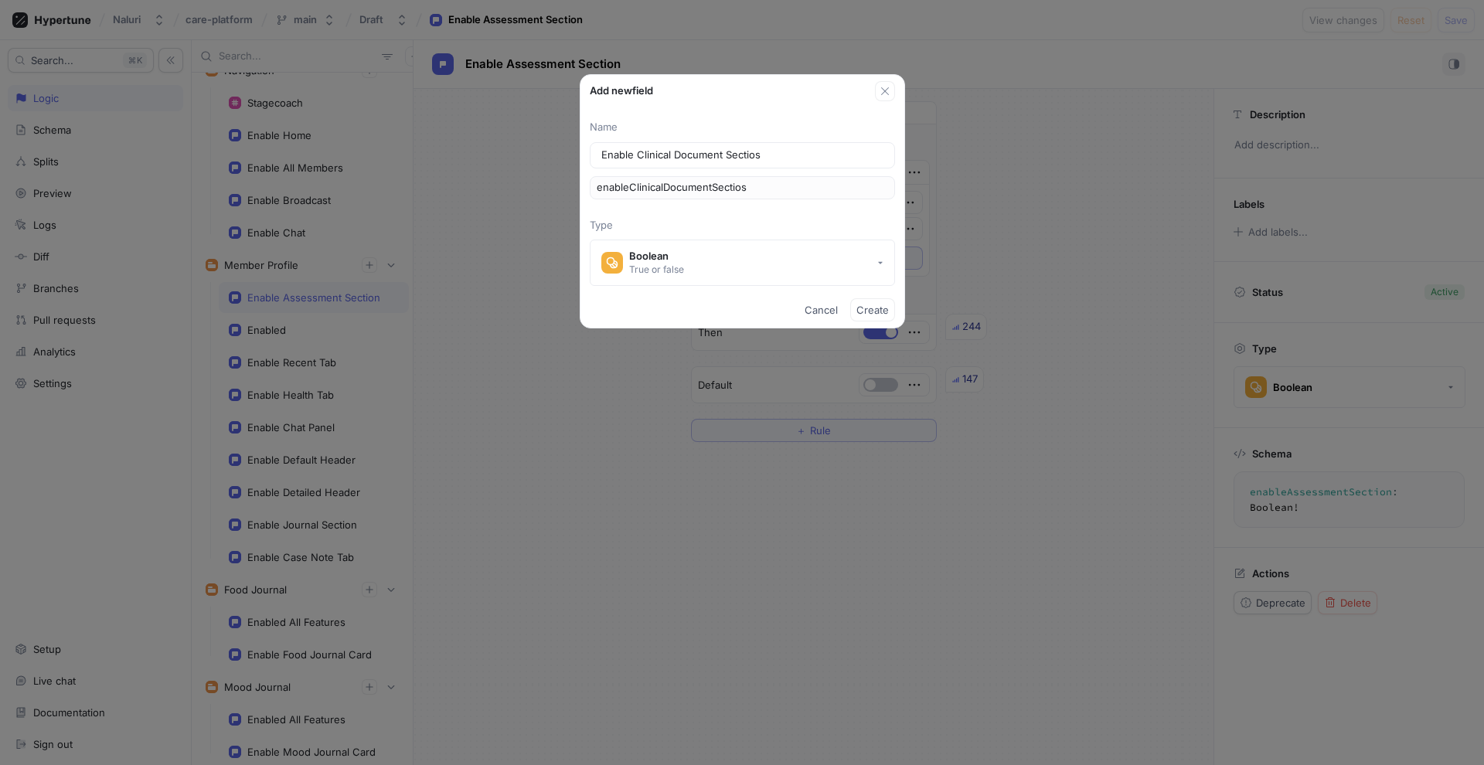
type input "Enable Clinical Document Sectio"
type input "enableClinicalDocumentSectio"
type input "Enable Clinical Document Section"
type input "enableClinicalDocumentSection"
type input "Enable Clinical Document Section"
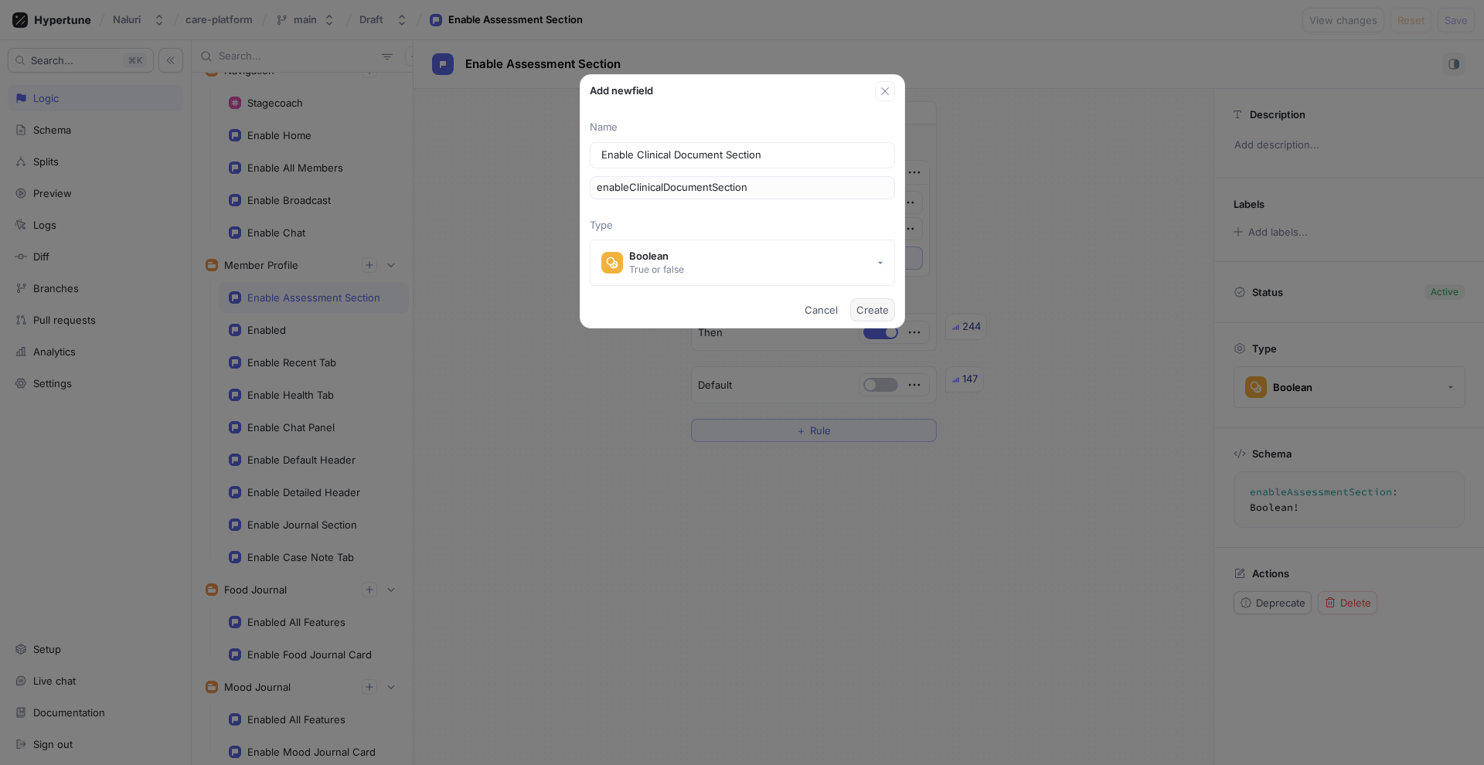
click at [859, 305] on span "Create" at bounding box center [872, 309] width 32 height 9
type textarea "enableClinicalDocumentSection: Boolean!"
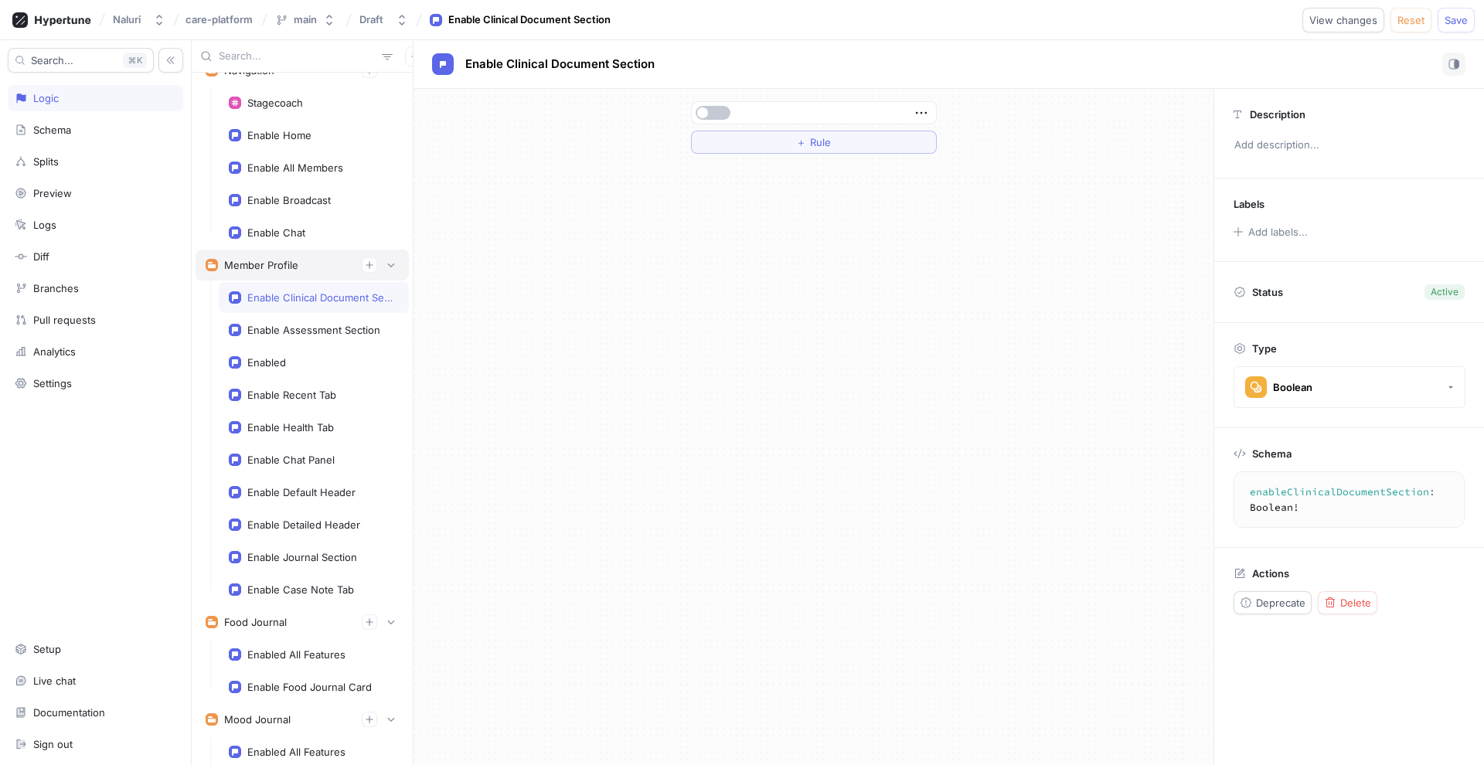
click at [308, 263] on div "Member Profile" at bounding box center [302, 264] width 193 height 15
type textarea "x"
type textarea "memberProfile: MemberProfile!"
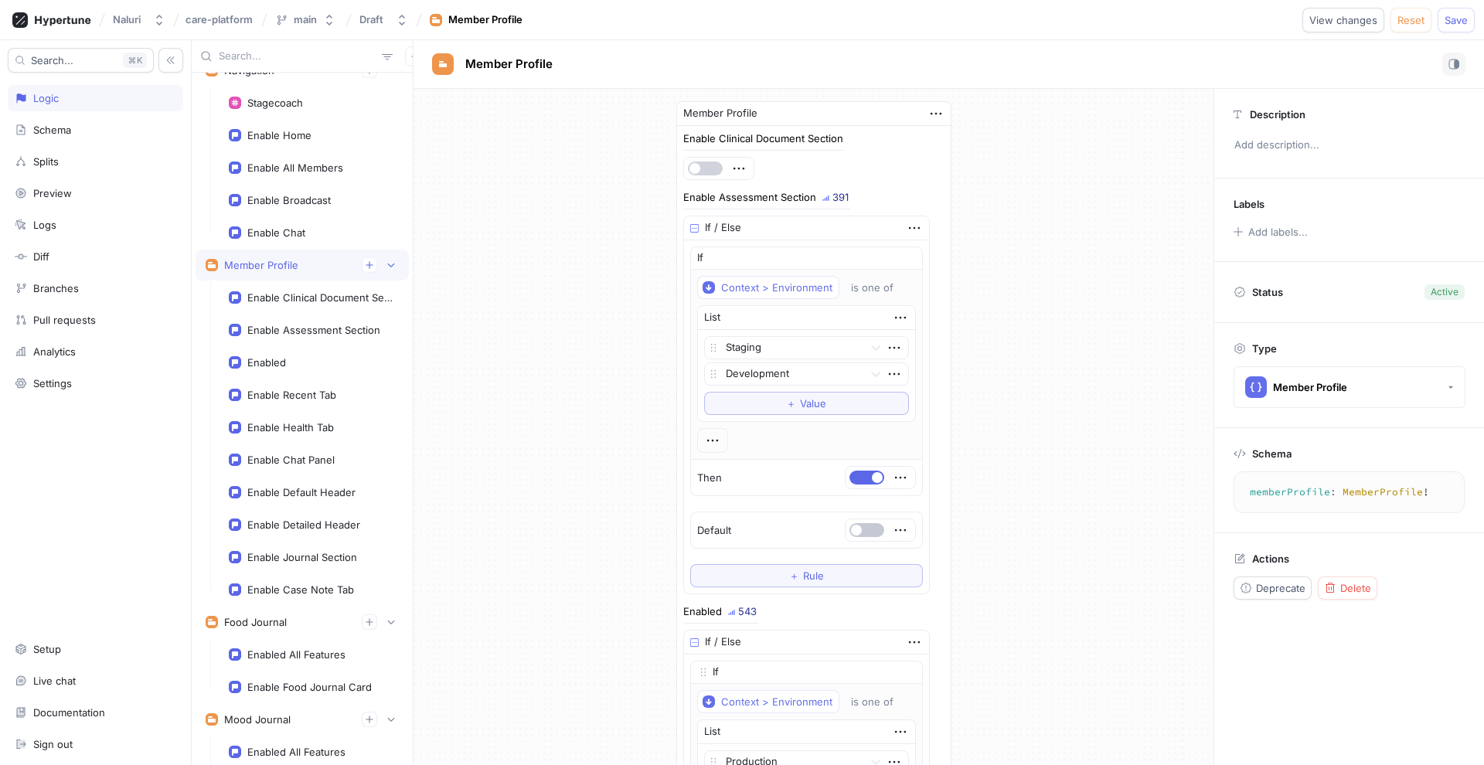
click at [700, 167] on span "button" at bounding box center [694, 168] width 11 height 11
click at [702, 167] on button "button" at bounding box center [705, 168] width 35 height 14
type textarea "x"
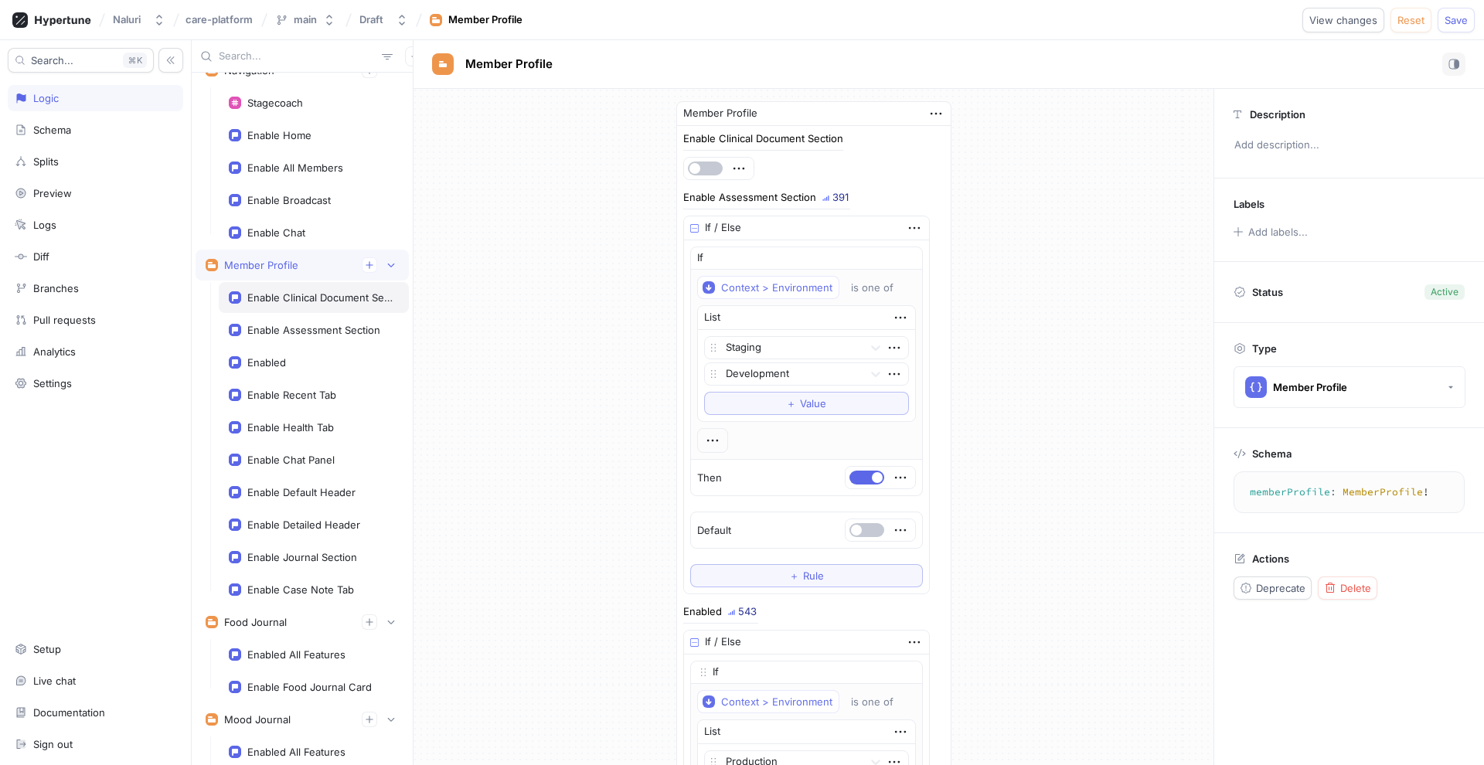
click at [353, 294] on div "Enable Clinical Document Section" at bounding box center [319, 297] width 145 height 12
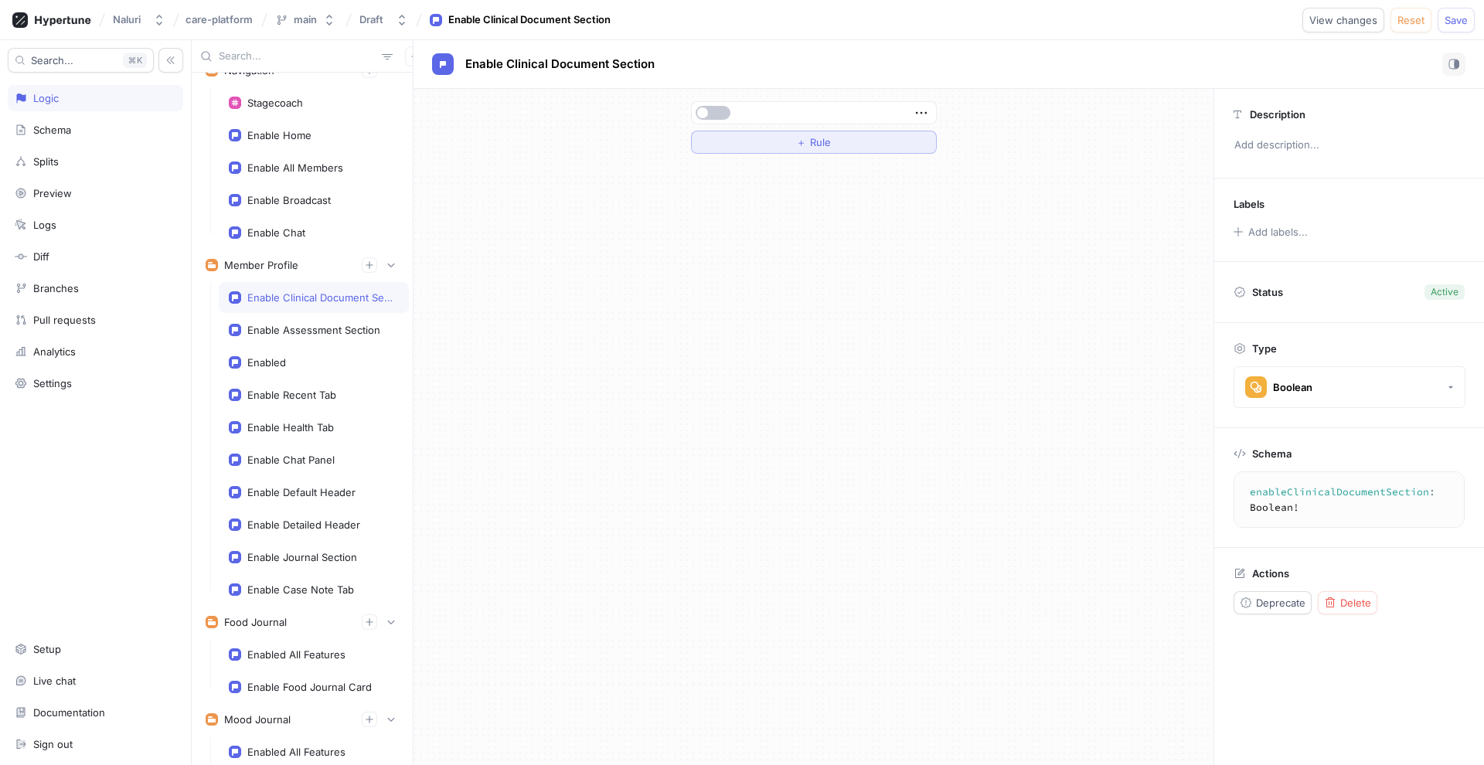
click at [765, 146] on button "＋ Rule" at bounding box center [814, 142] width 246 height 23
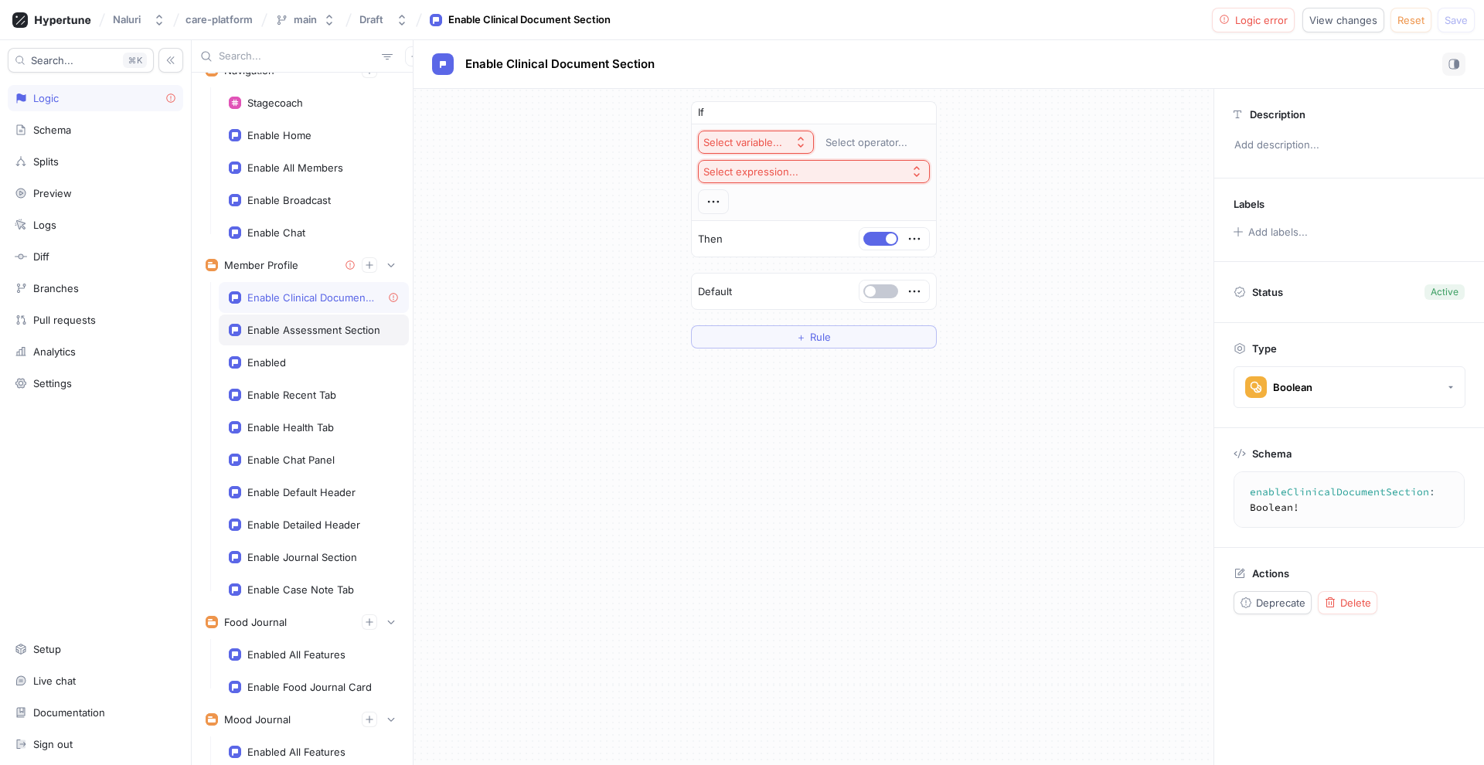
click at [359, 334] on div "Enable Assessment Section" at bounding box center [313, 330] width 133 height 12
type textarea "enableAssessmentSection: Boolean!"
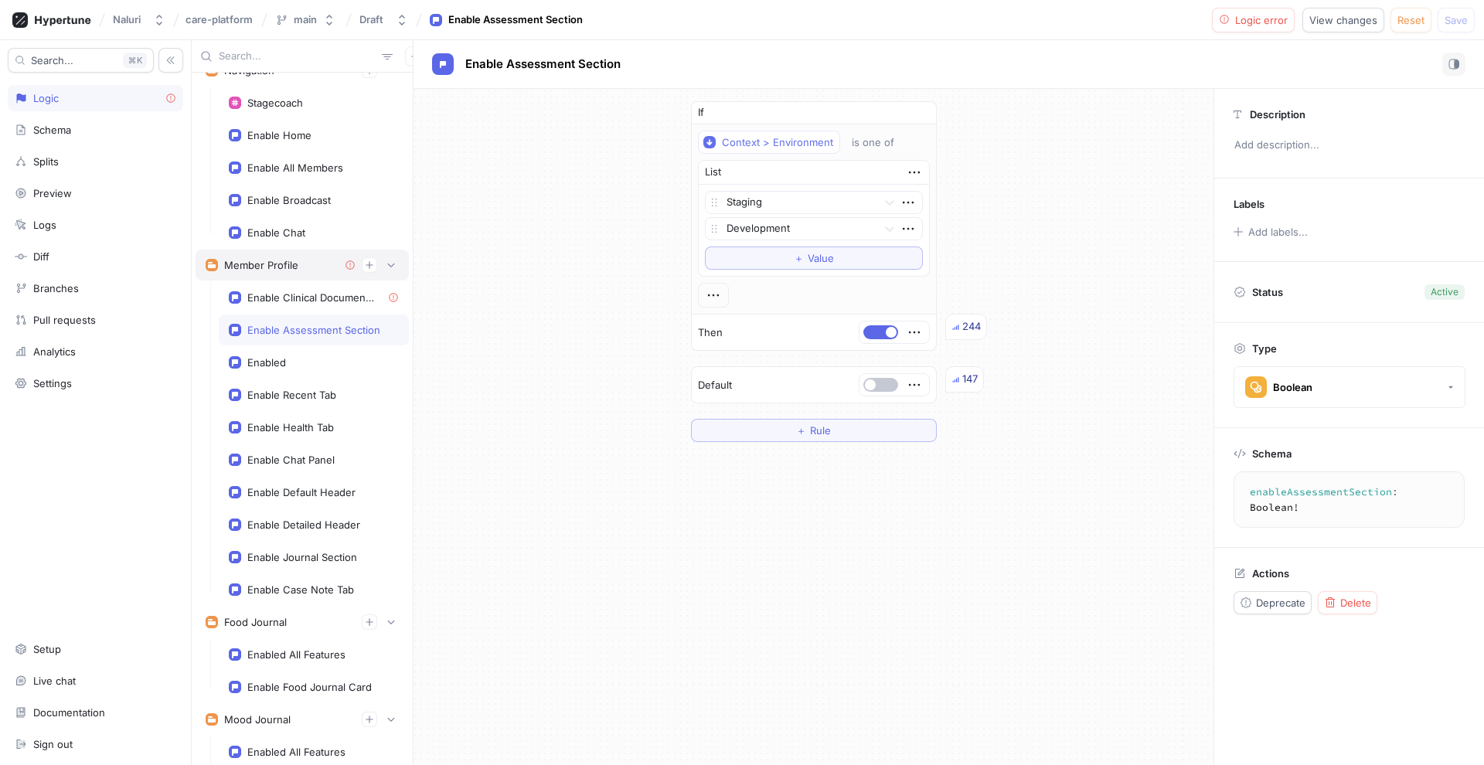
click at [318, 268] on div "Member Profile" at bounding box center [302, 264] width 193 height 15
type textarea "x"
type textarea "memberProfile: MemberProfile!"
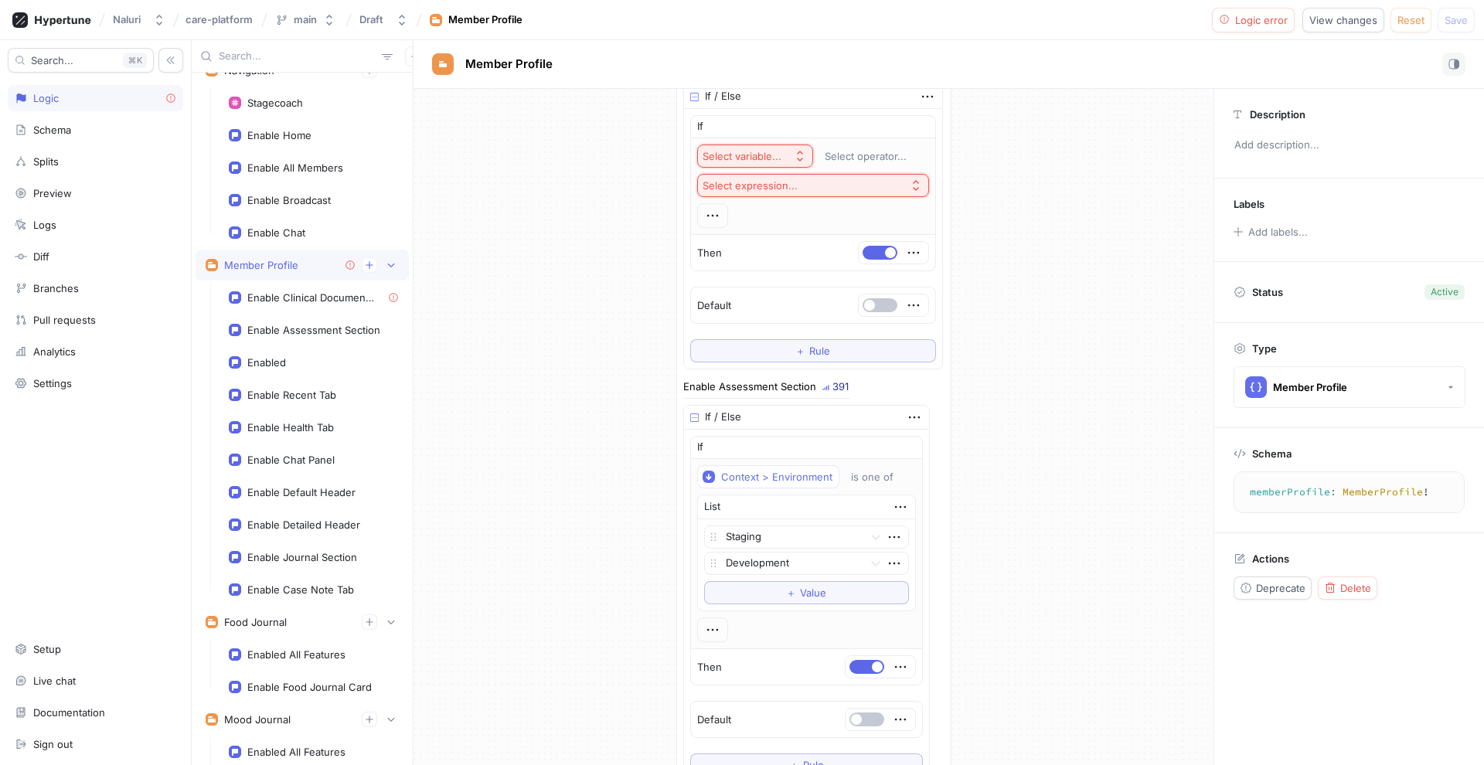
scroll to position [71, 0]
click at [794, 160] on icon "button" at bounding box center [800, 157] width 12 height 12
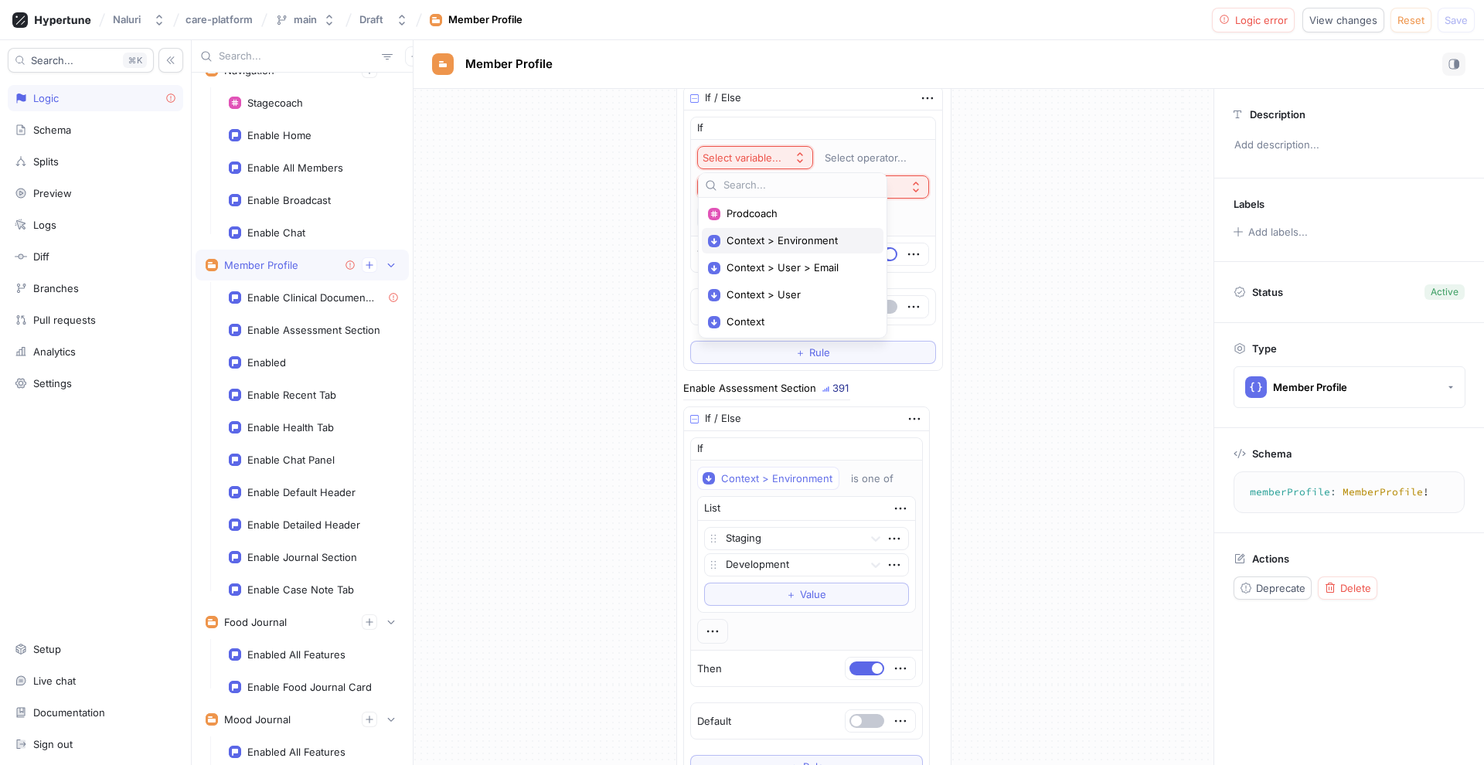
click at [778, 238] on span "Context > Environment" at bounding box center [797, 240] width 143 height 13
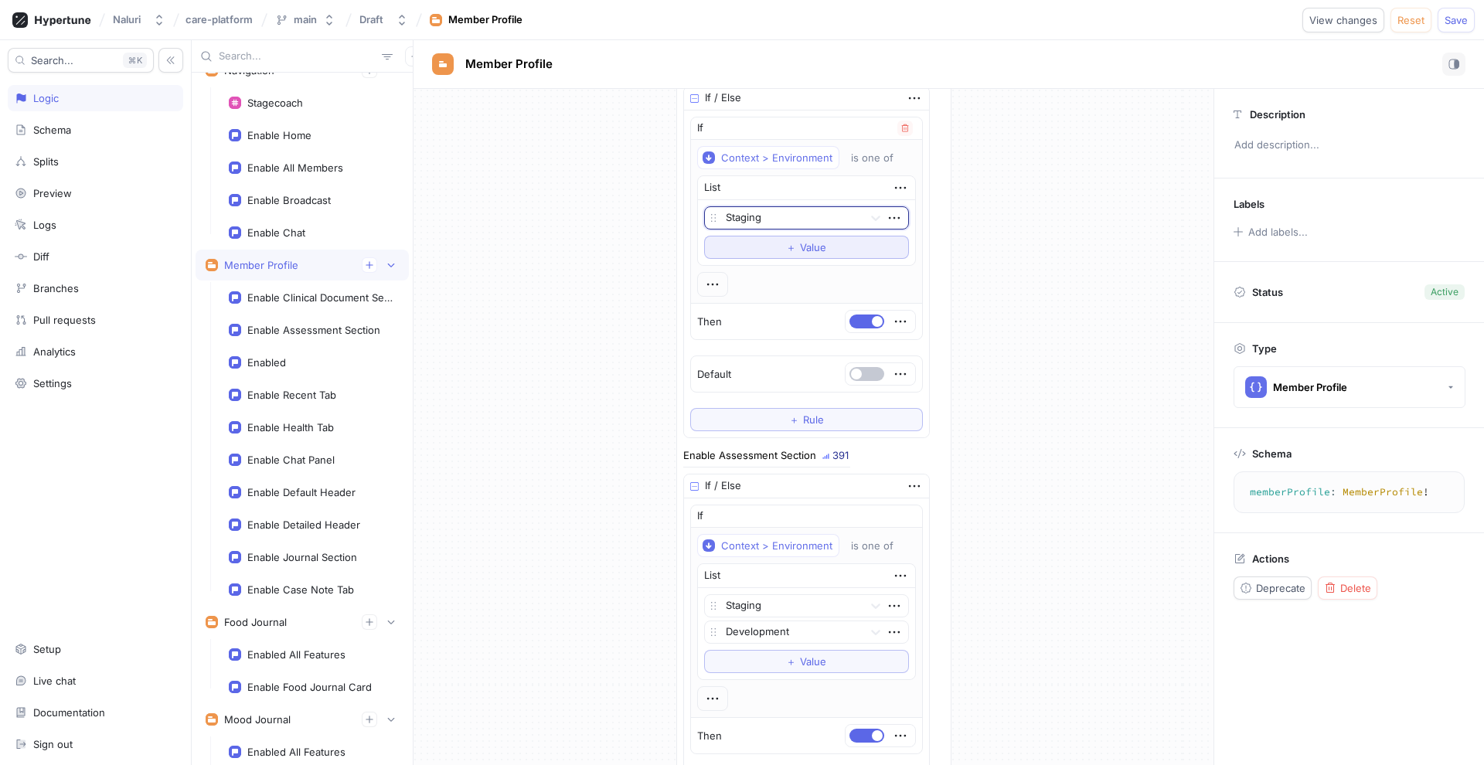
click at [824, 248] on span "Value" at bounding box center [813, 247] width 26 height 9
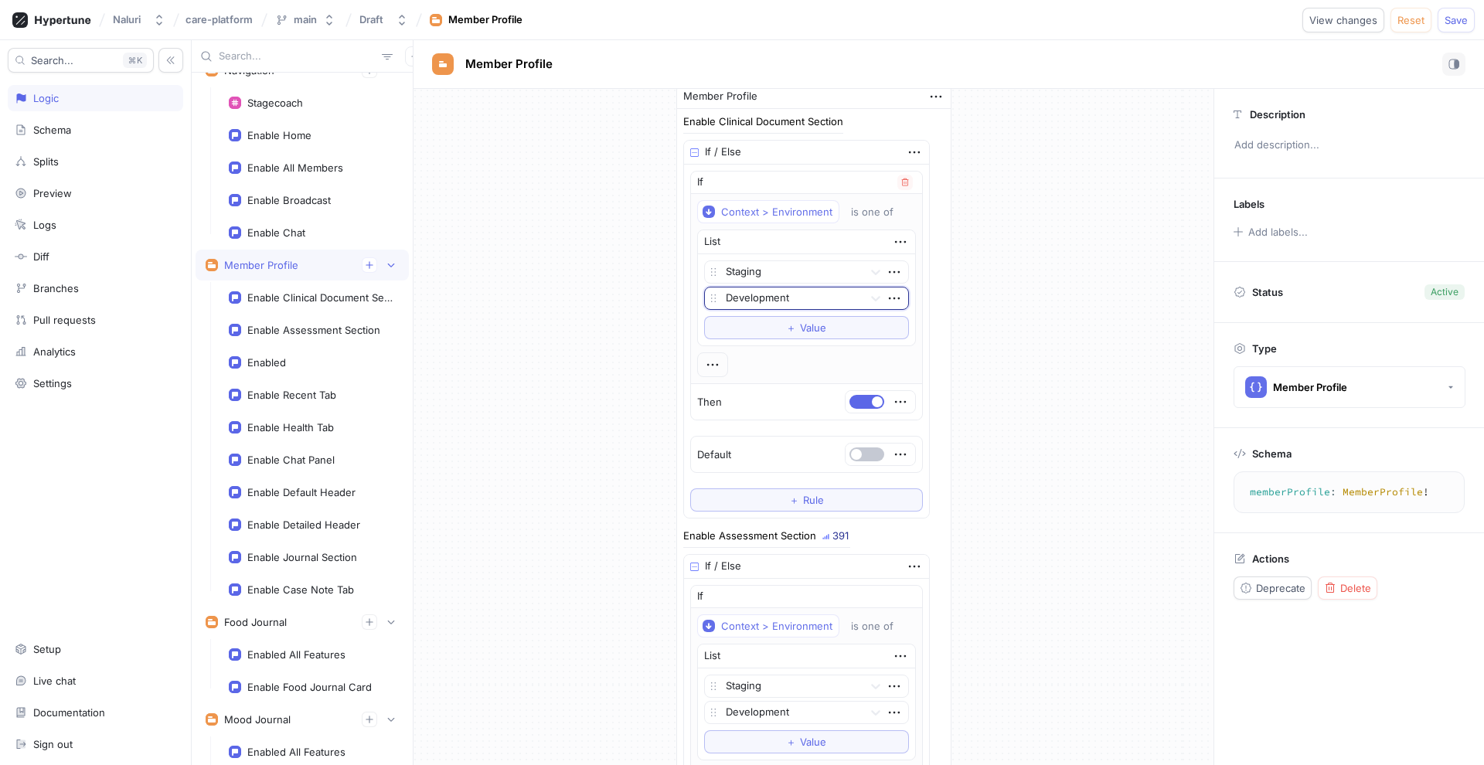
scroll to position [0, 0]
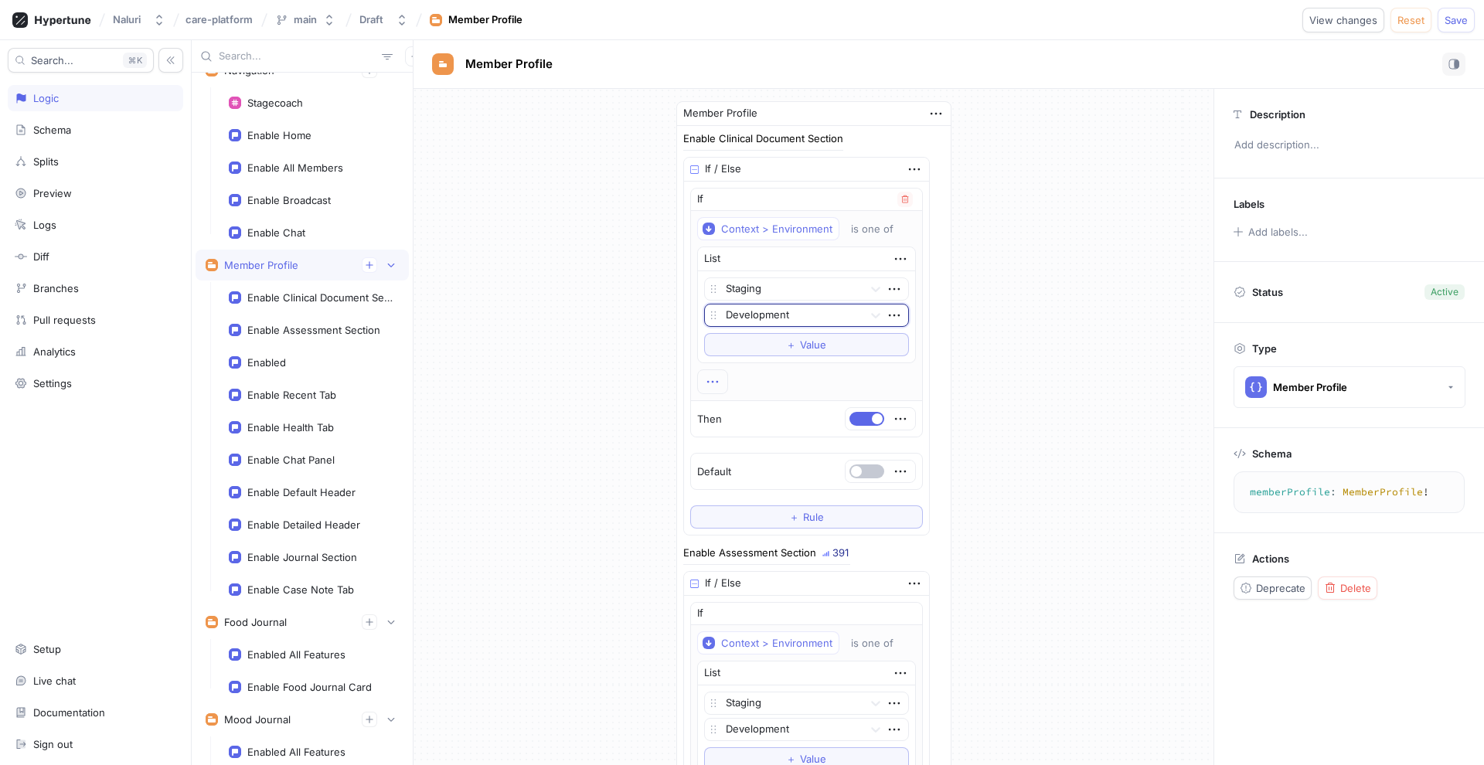
click at [721, 384] on icon "button" at bounding box center [712, 381] width 17 height 17
click at [727, 398] on div "&& AND" at bounding box center [774, 410] width 131 height 26
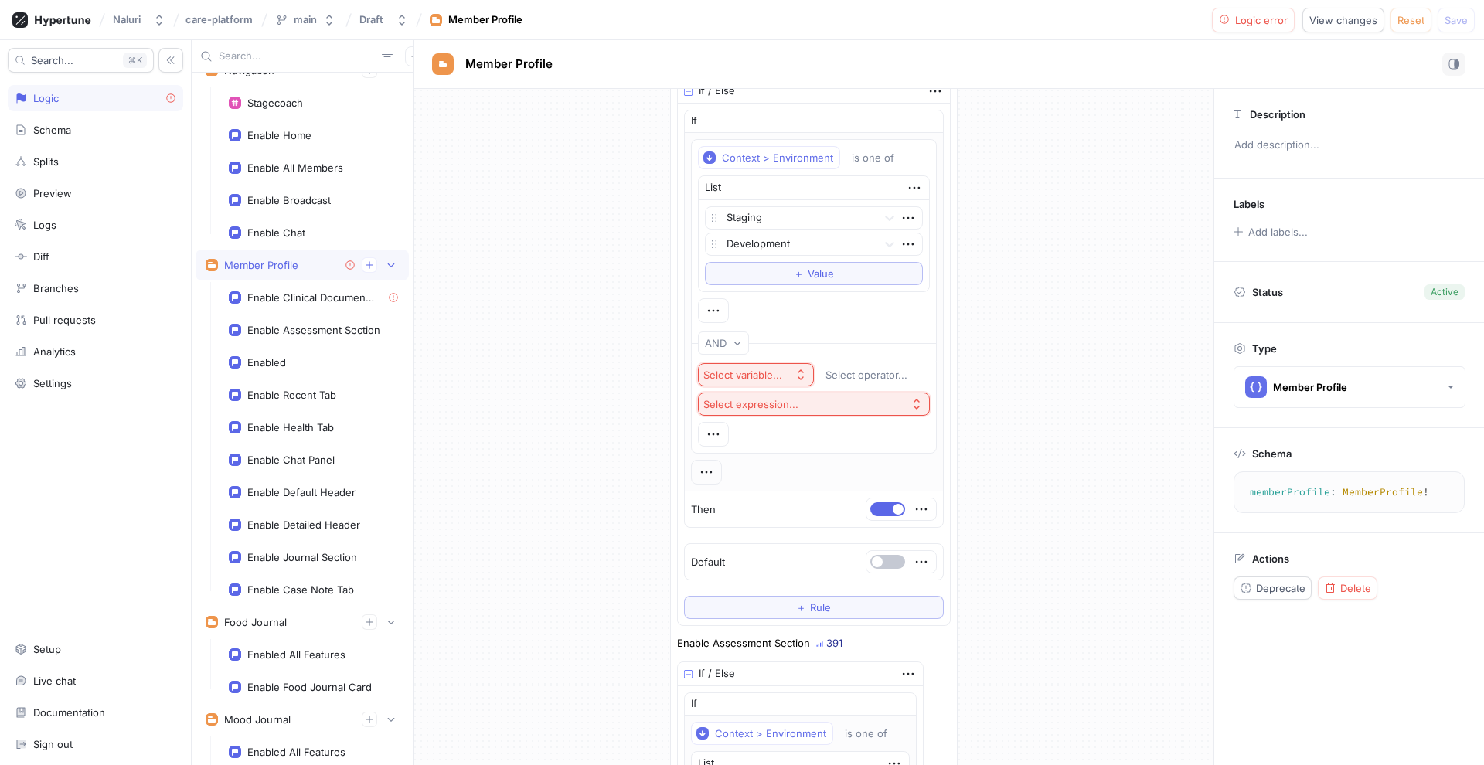
scroll to position [51, 0]
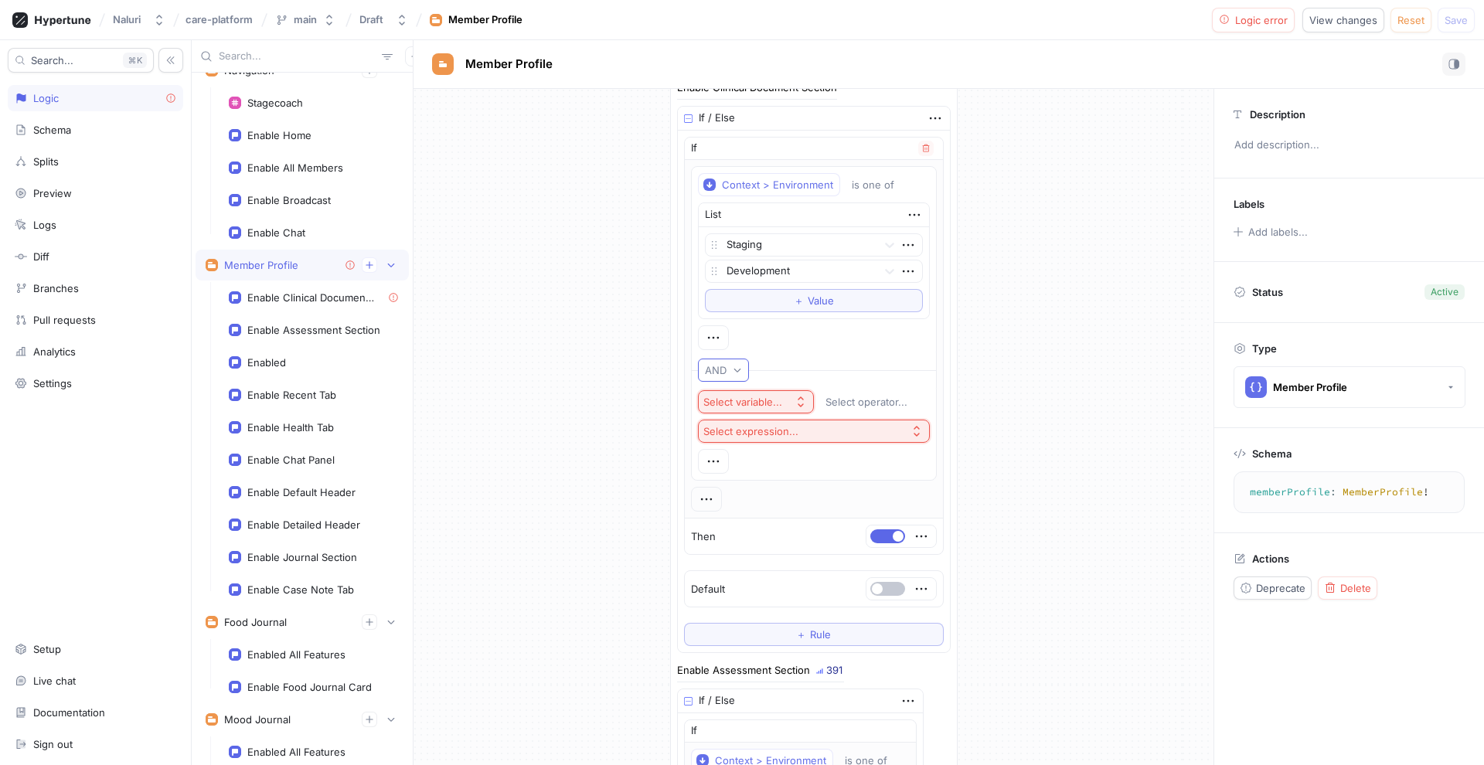
click at [723, 370] on div "AND" at bounding box center [716, 370] width 22 height 13
click at [725, 375] on div "AND" at bounding box center [716, 370] width 22 height 13
click at [719, 343] on icon "button" at bounding box center [713, 337] width 17 height 17
click at [780, 335] on div "Context > Environment is one of List Staging Development To pick up a draggable…" at bounding box center [814, 261] width 232 height 177
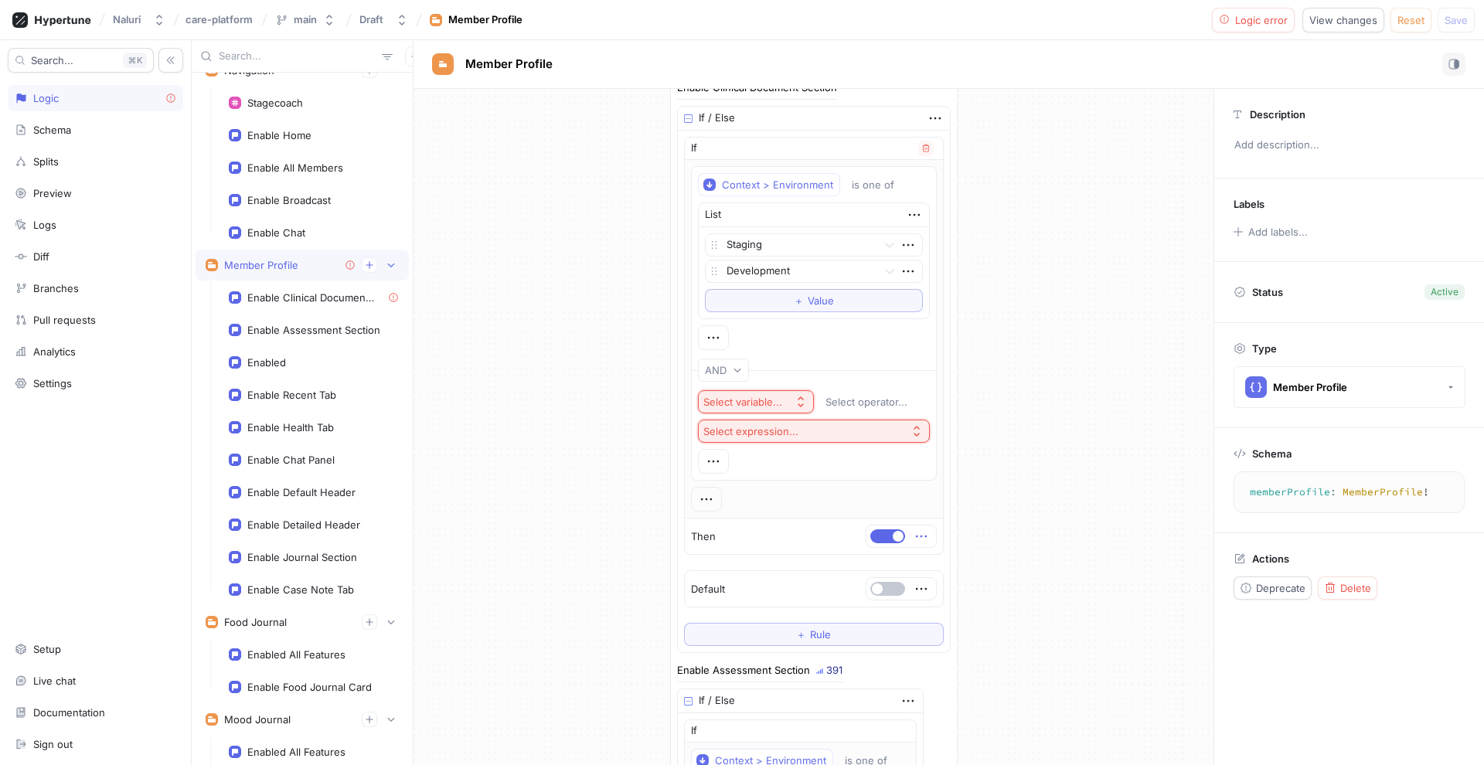
click at [918, 534] on icon "button" at bounding box center [921, 536] width 17 height 17
click at [933, 560] on div "Delete" at bounding box center [981, 565] width 131 height 26
type textarea "x"
click at [333, 292] on div "Enable Clinical Document Section" at bounding box center [311, 297] width 128 height 12
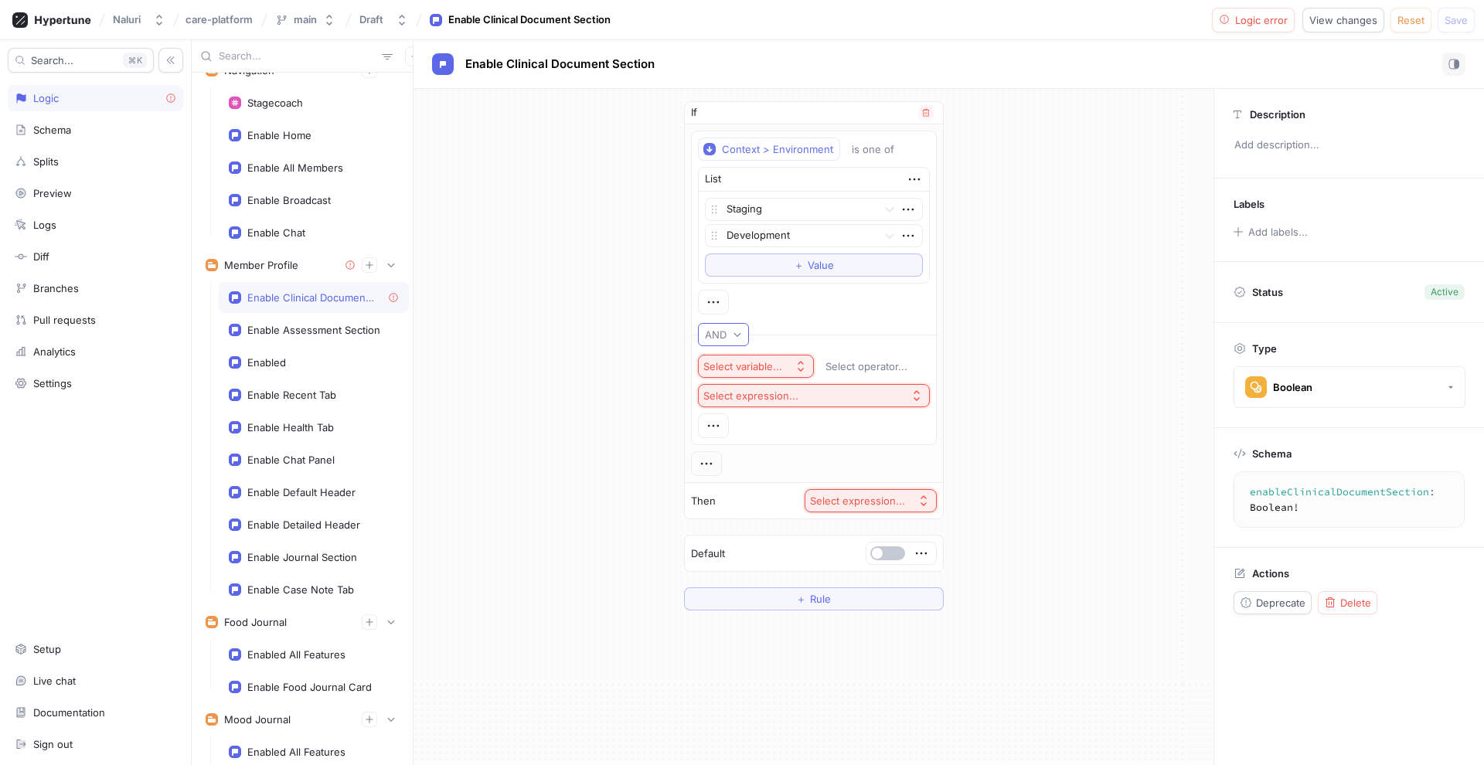
click at [733, 326] on button "AND" at bounding box center [723, 334] width 51 height 23
click at [722, 425] on div at bounding box center [713, 425] width 31 height 25
click at [705, 423] on icon "button" at bounding box center [713, 425] width 17 height 17
click at [754, 514] on div "Delete" at bounding box center [774, 506] width 131 height 26
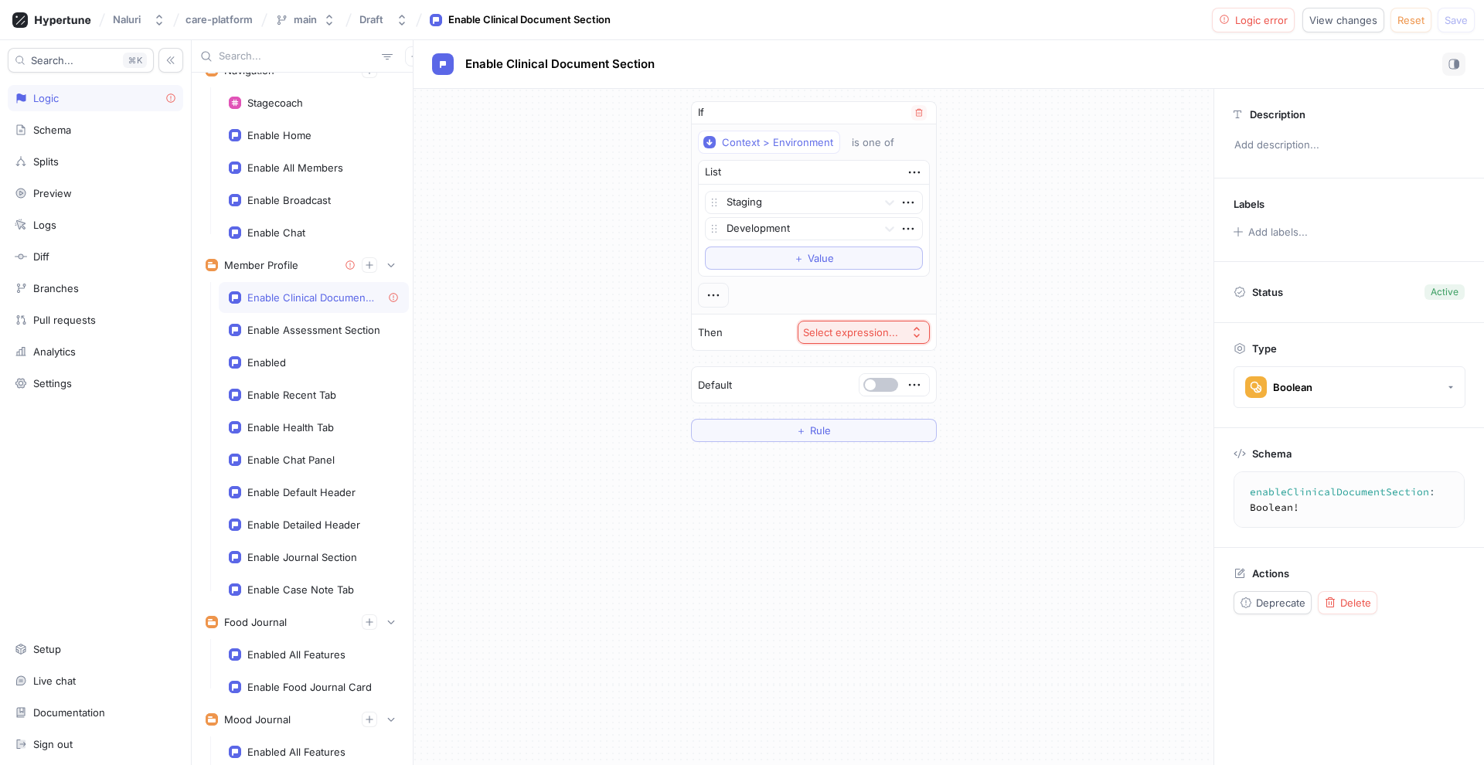
click at [853, 334] on div "Select expression..." at bounding box center [850, 332] width 95 height 13
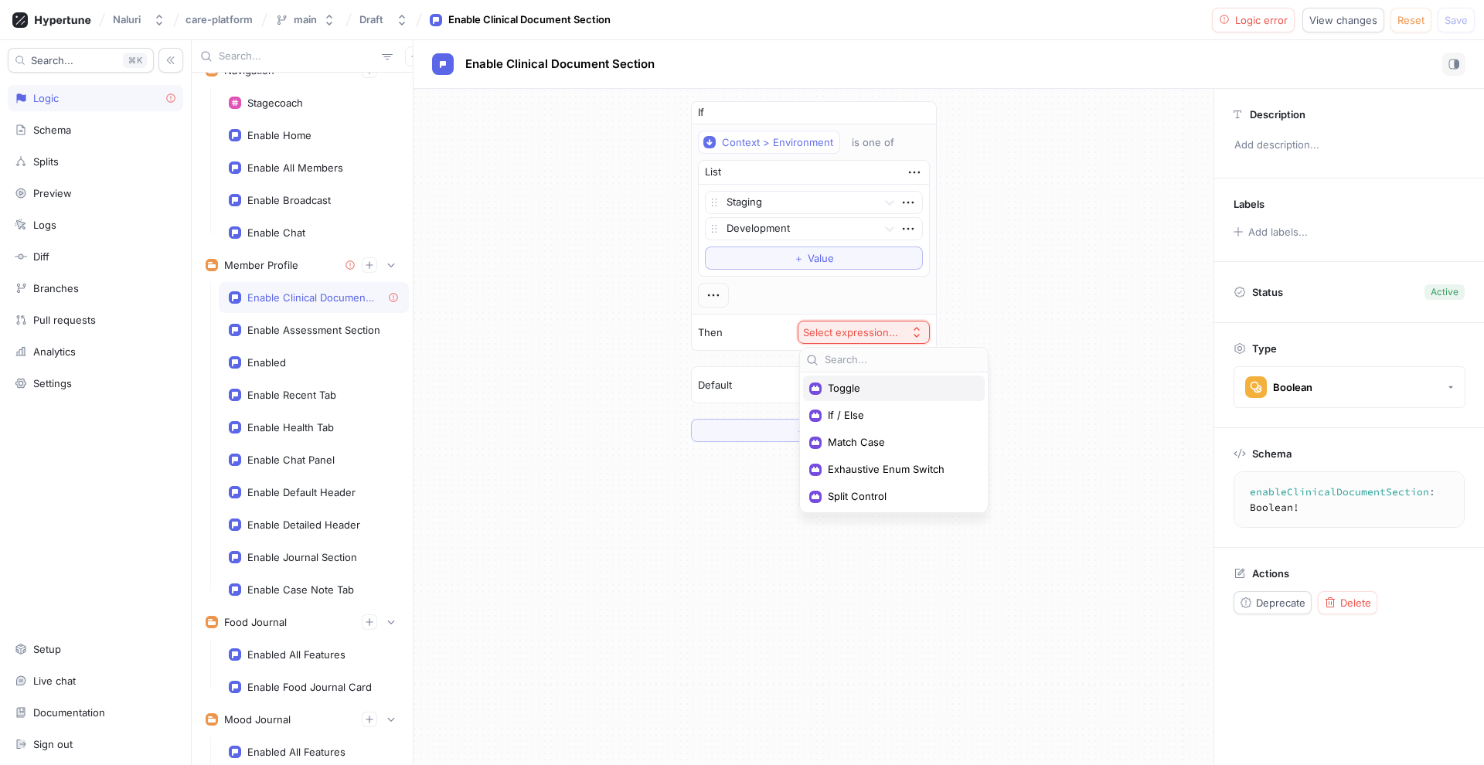
click at [861, 388] on span "Toggle" at bounding box center [899, 388] width 143 height 13
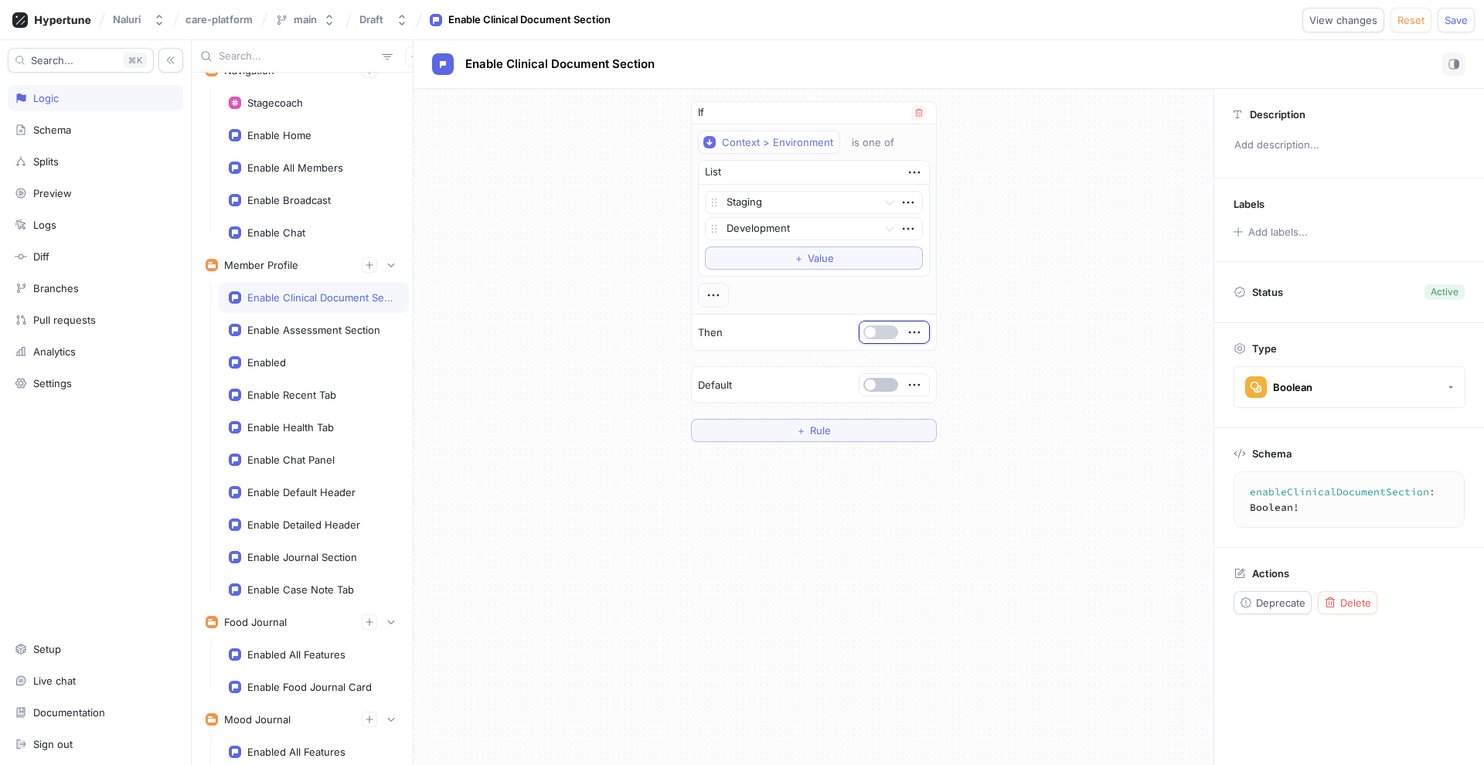
click at [880, 333] on button "button" at bounding box center [880, 332] width 35 height 14
click at [347, 335] on div "Enable Assessment Section" at bounding box center [313, 330] width 133 height 12
click at [318, 300] on div "Enable Clinical Document Section" at bounding box center [319, 297] width 145 height 12
click at [306, 548] on div "Enable Journal Section" at bounding box center [314, 557] width 190 height 31
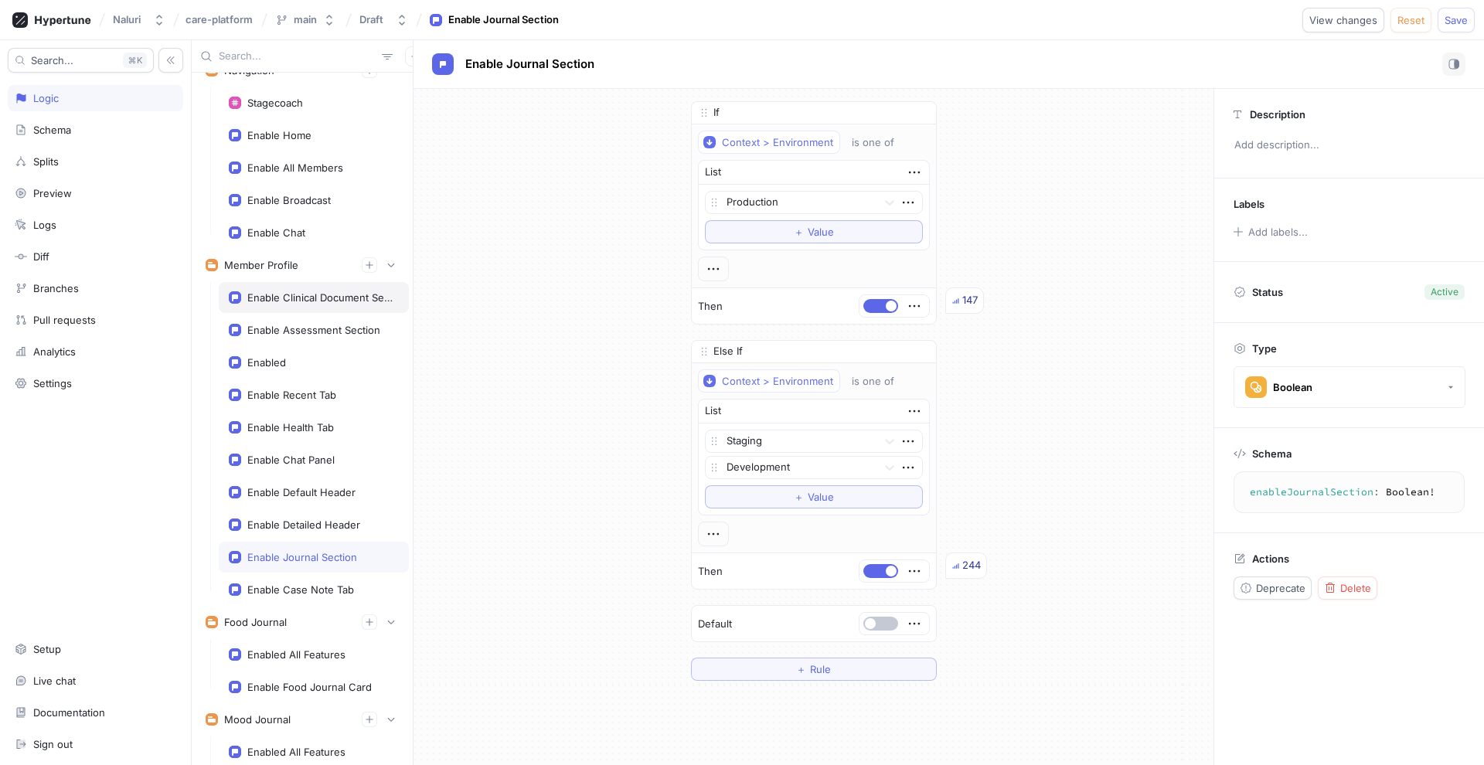
click at [330, 303] on div "Enable Clinical Document Section" at bounding box center [319, 297] width 145 height 12
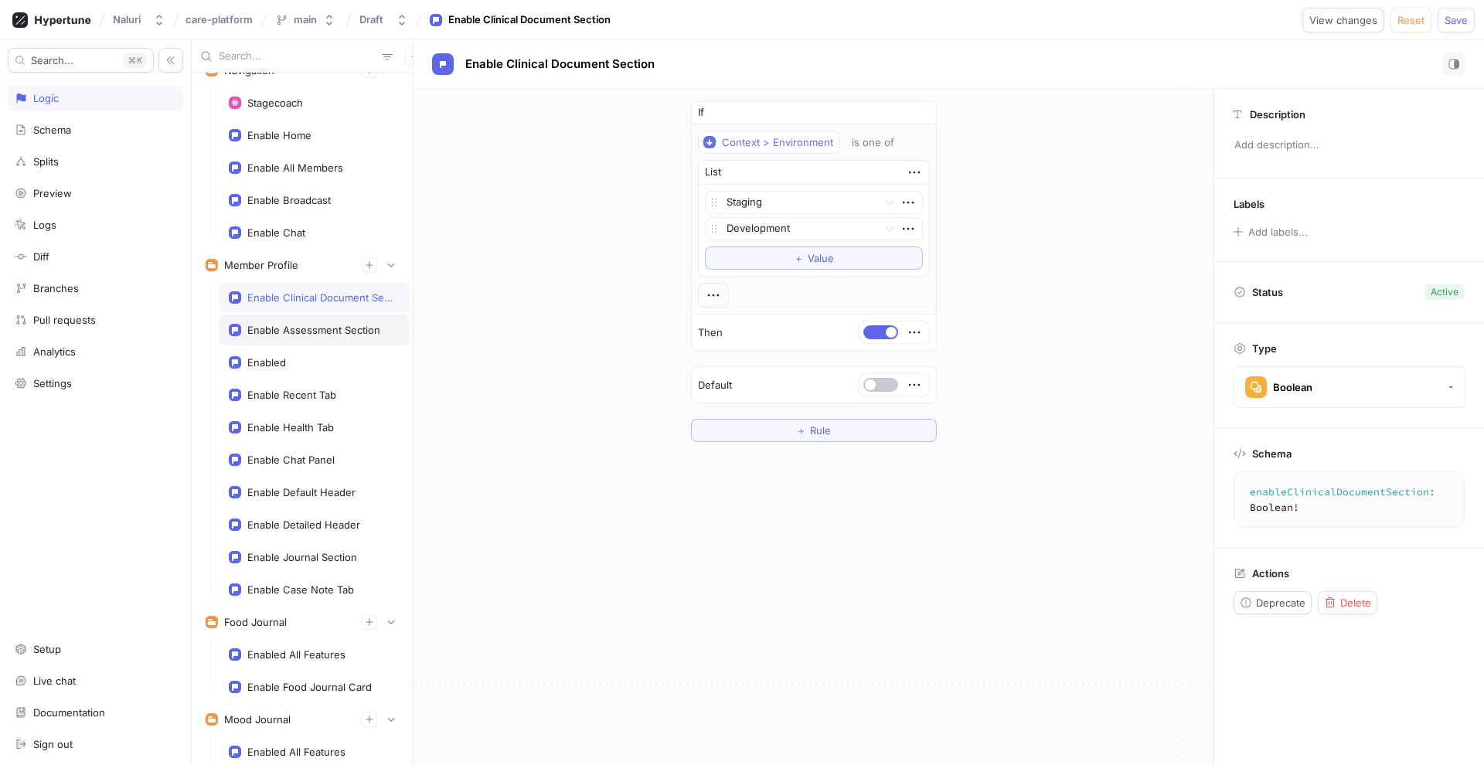
click at [326, 331] on div "Enable Assessment Section" at bounding box center [313, 330] width 133 height 12
click at [328, 301] on div "Enable Clinical Document Section" at bounding box center [319, 297] width 145 height 12
click at [327, 321] on div "Enable Assessment Section" at bounding box center [314, 329] width 190 height 31
click at [328, 298] on div "Enable Clinical Document Section" at bounding box center [319, 297] width 145 height 12
type textarea "enableClinicalDocumentSection: Boolean!"
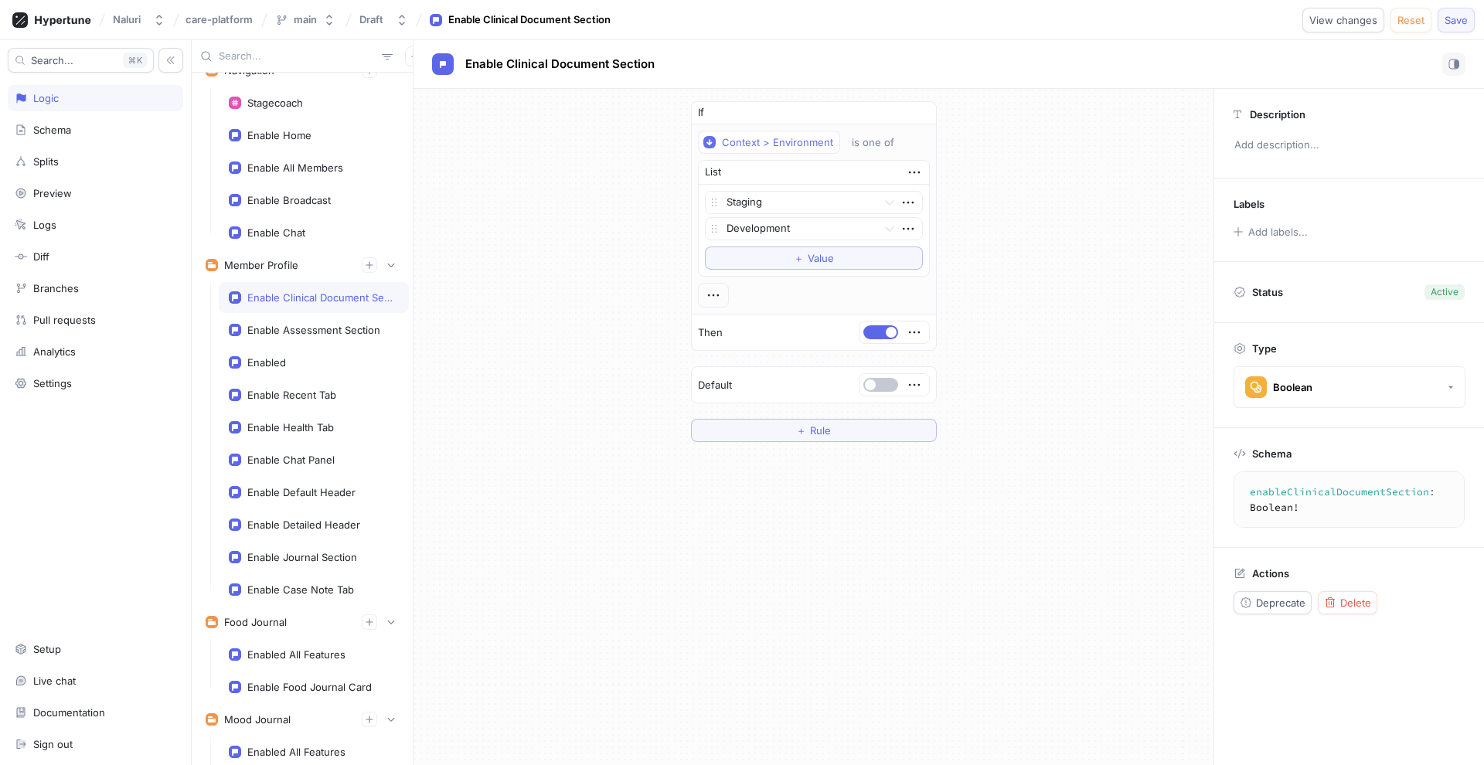
click at [1444, 17] on span "Save" at bounding box center [1455, 19] width 23 height 9
